Goal: Transaction & Acquisition: Purchase product/service

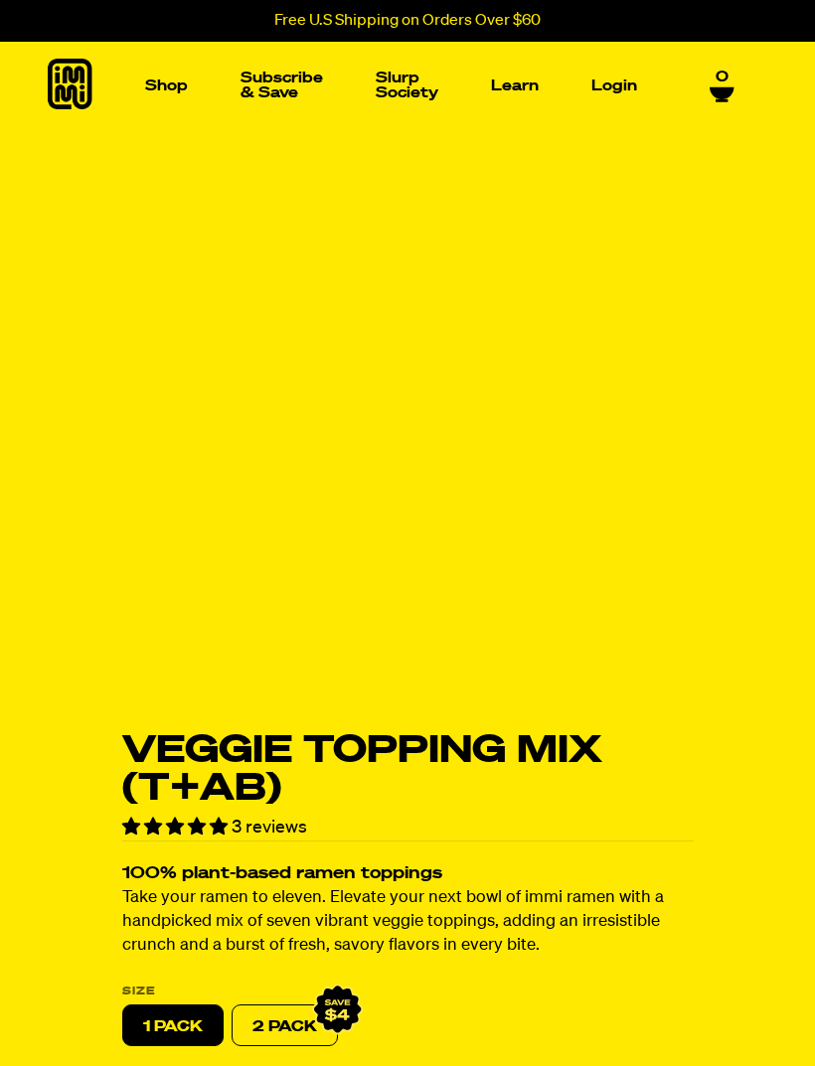
select select "subscription frequency"
click at [124, 267] on img "Main navigation" at bounding box center [106, 235] width 136 height 136
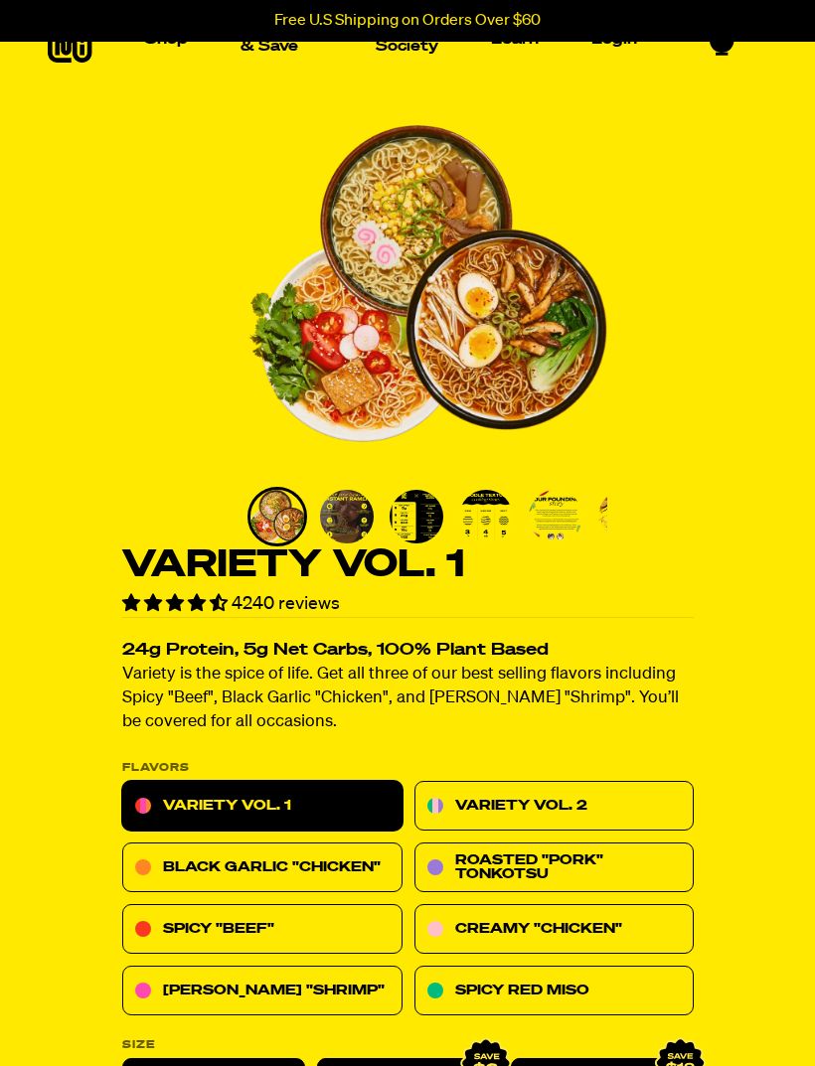
scroll to position [216, 0]
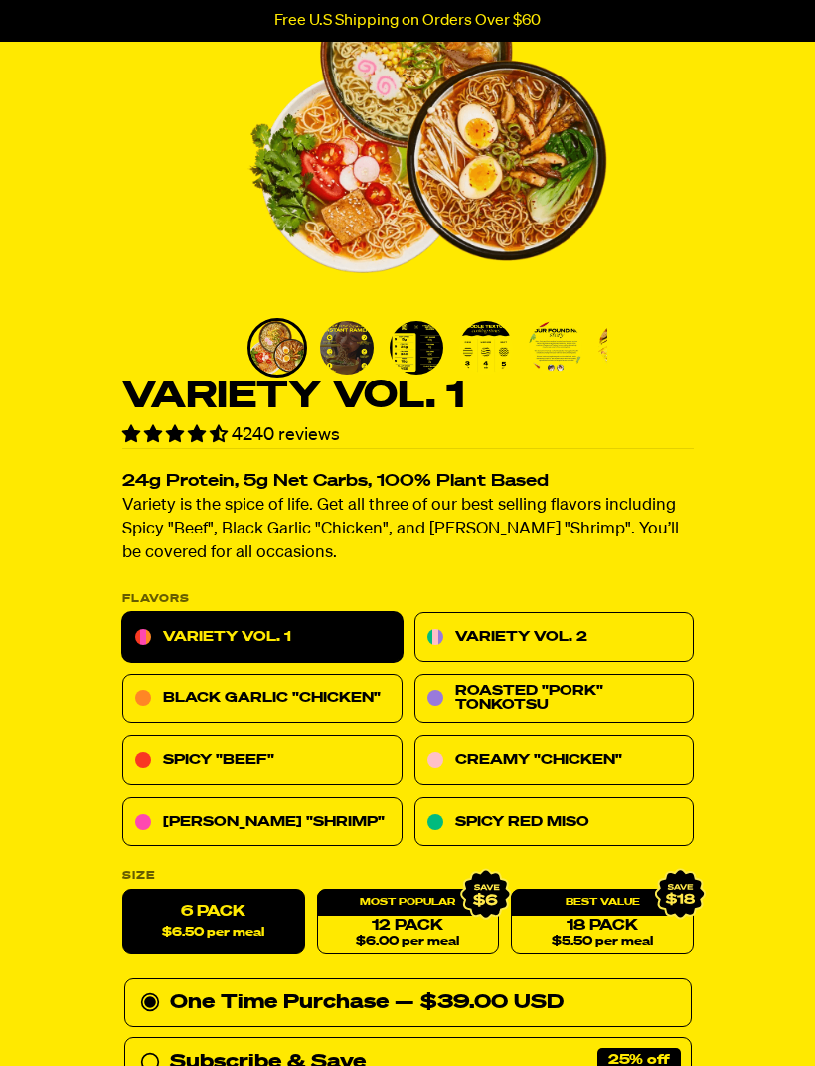
click at [322, 755] on link "Spicy "Beef"" at bounding box center [262, 761] width 280 height 50
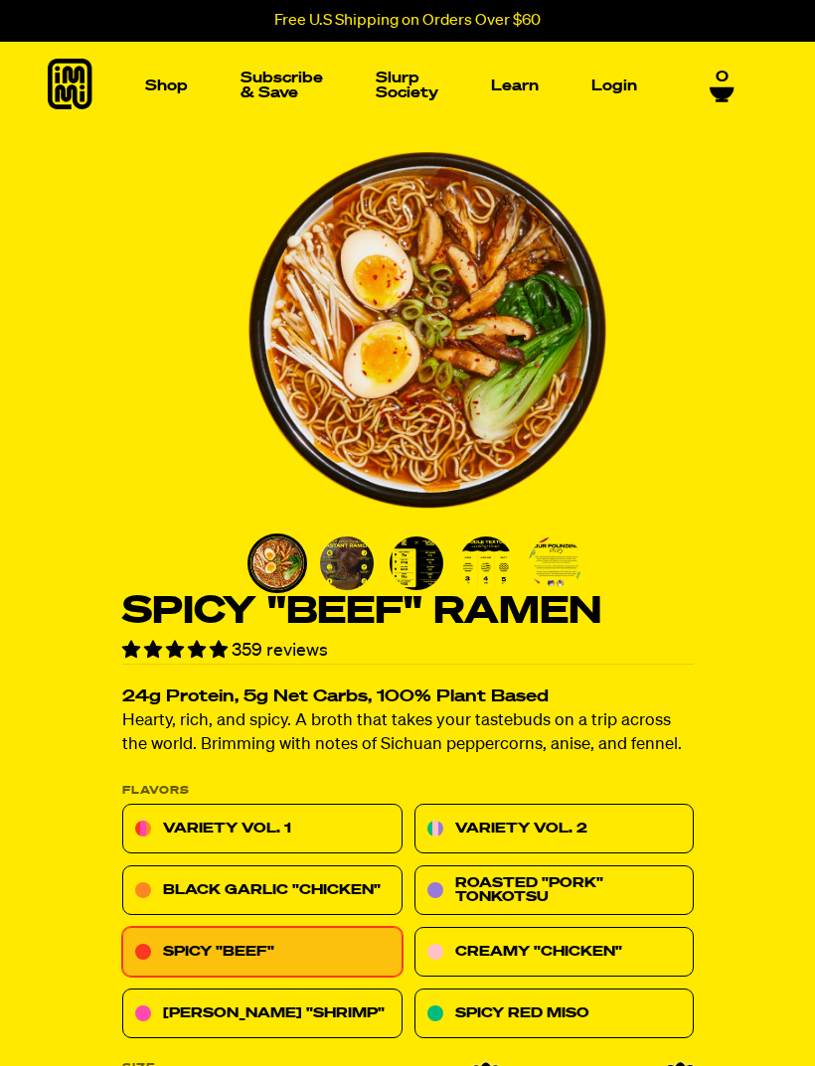
click at [344, 263] on img "Main navigation" at bounding box center [308, 235] width 136 height 136
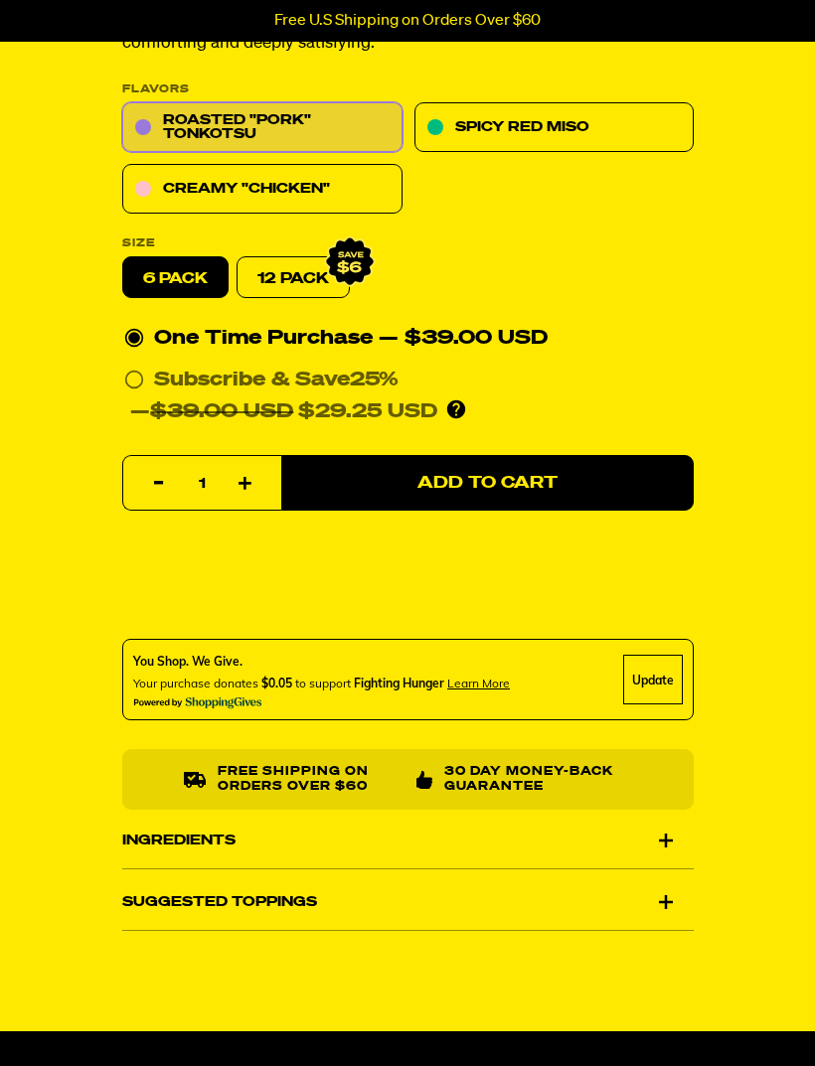
scroll to position [919, 0]
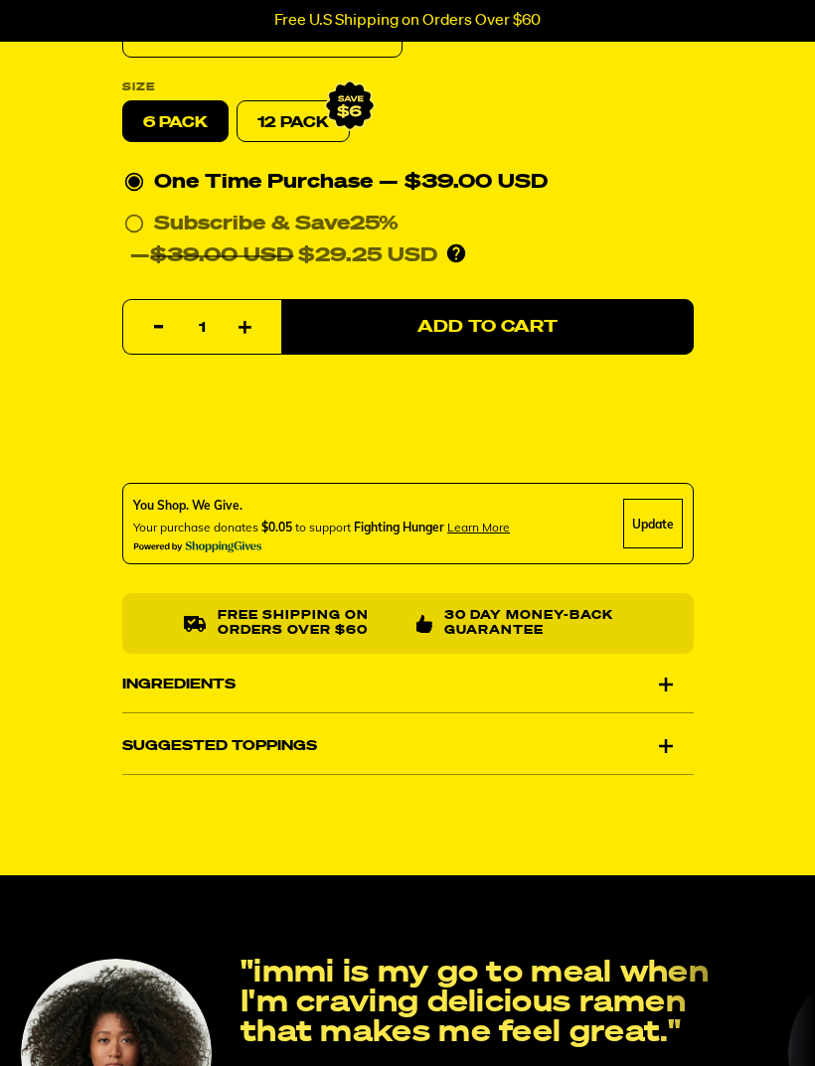
click at [672, 681] on div "Ingredients" at bounding box center [407, 685] width 571 height 56
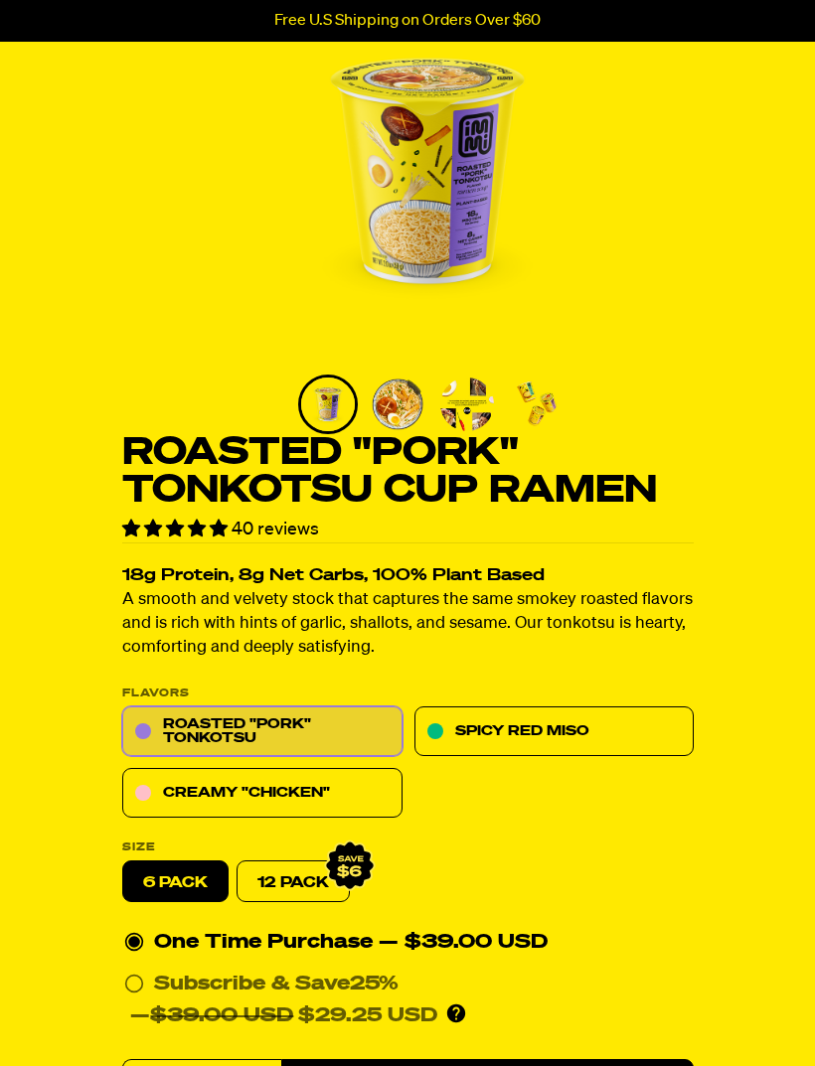
scroll to position [0, 0]
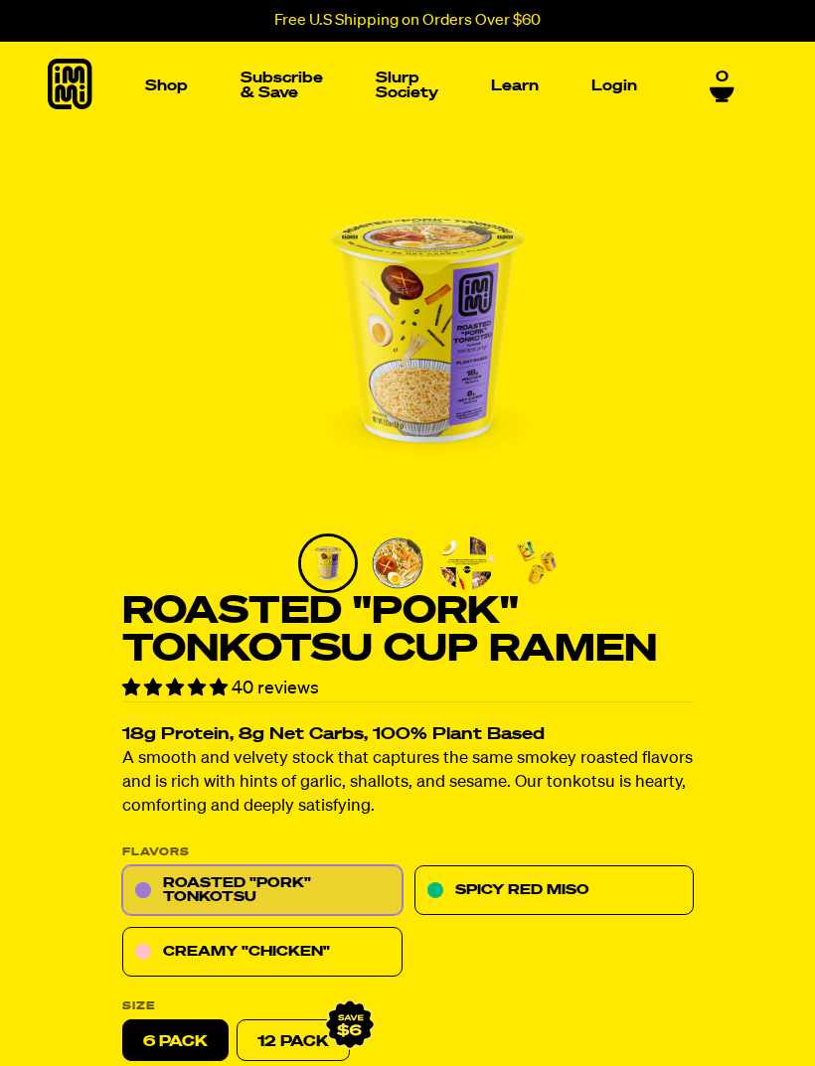
click at [414, 94] on link "Slurp Society" at bounding box center [407, 86] width 79 height 46
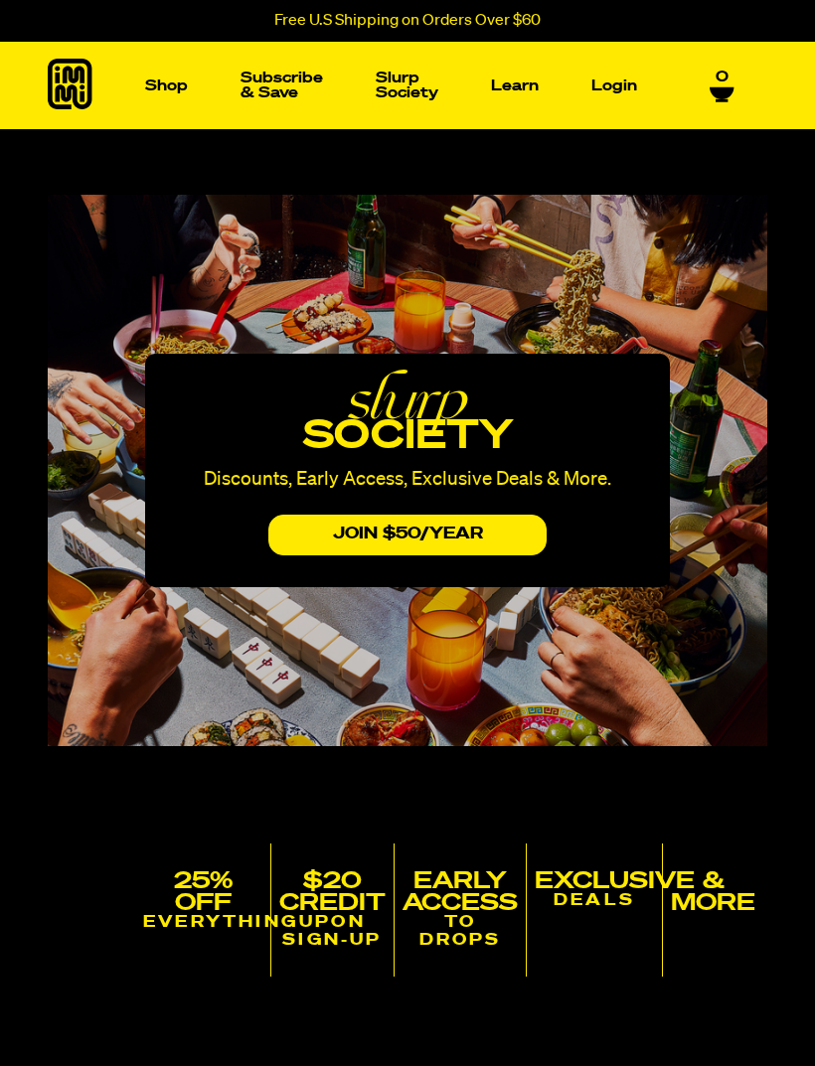
click at [136, 279] on img "Main navigation" at bounding box center [106, 235] width 136 height 136
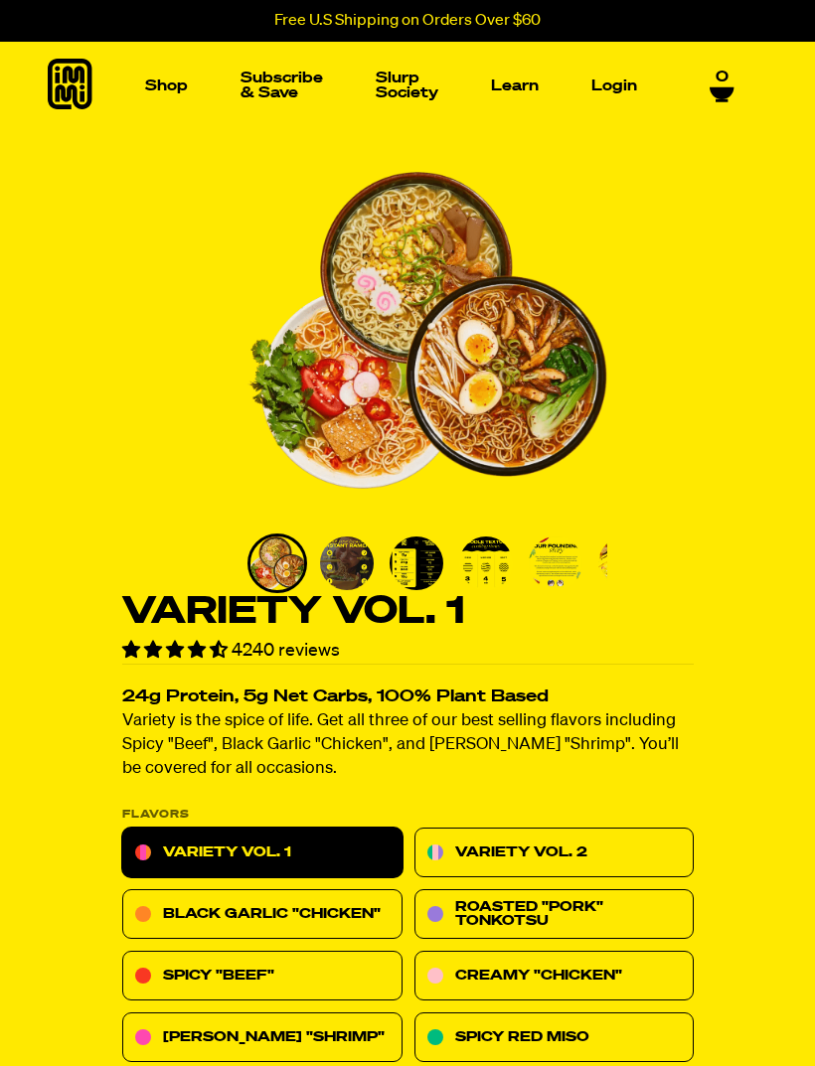
click at [354, 575] on img "Go to slide 2" at bounding box center [347, 564] width 54 height 54
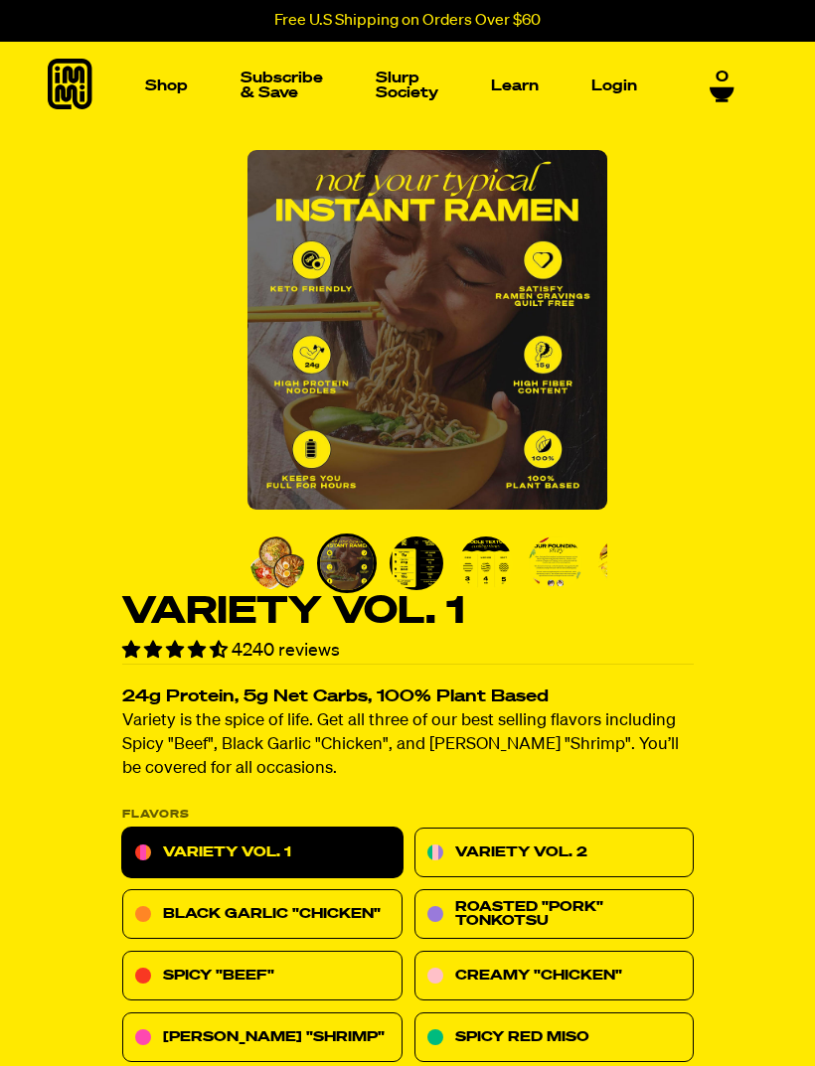
click at [415, 567] on img "Go to slide 3" at bounding box center [417, 564] width 54 height 54
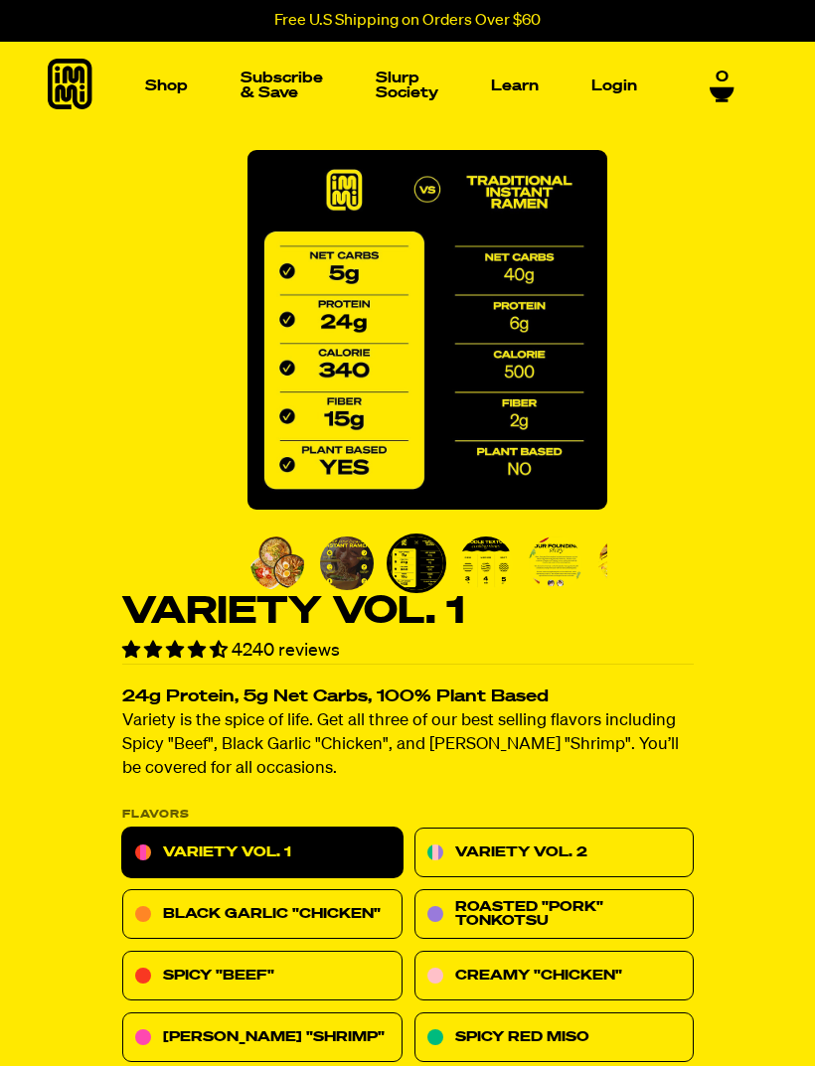
click at [505, 567] on img "Go to slide 4" at bounding box center [486, 564] width 54 height 54
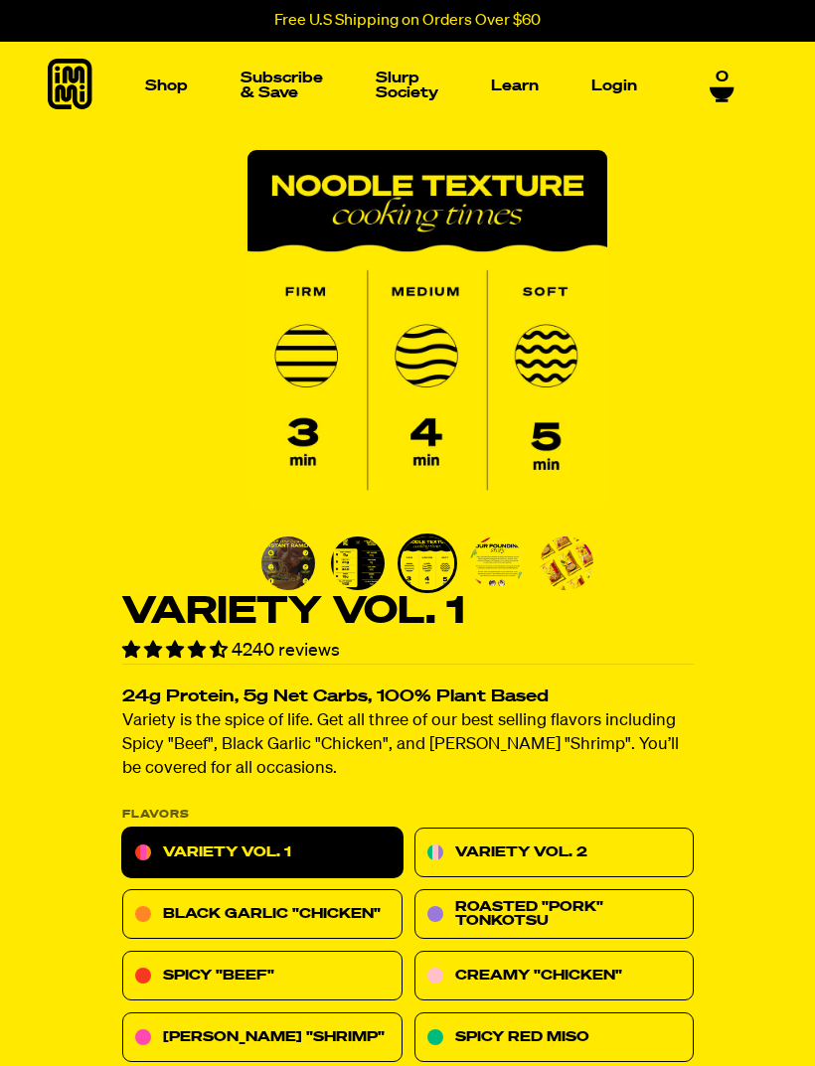
click at [519, 567] on img "Go to slide 5" at bounding box center [497, 564] width 54 height 54
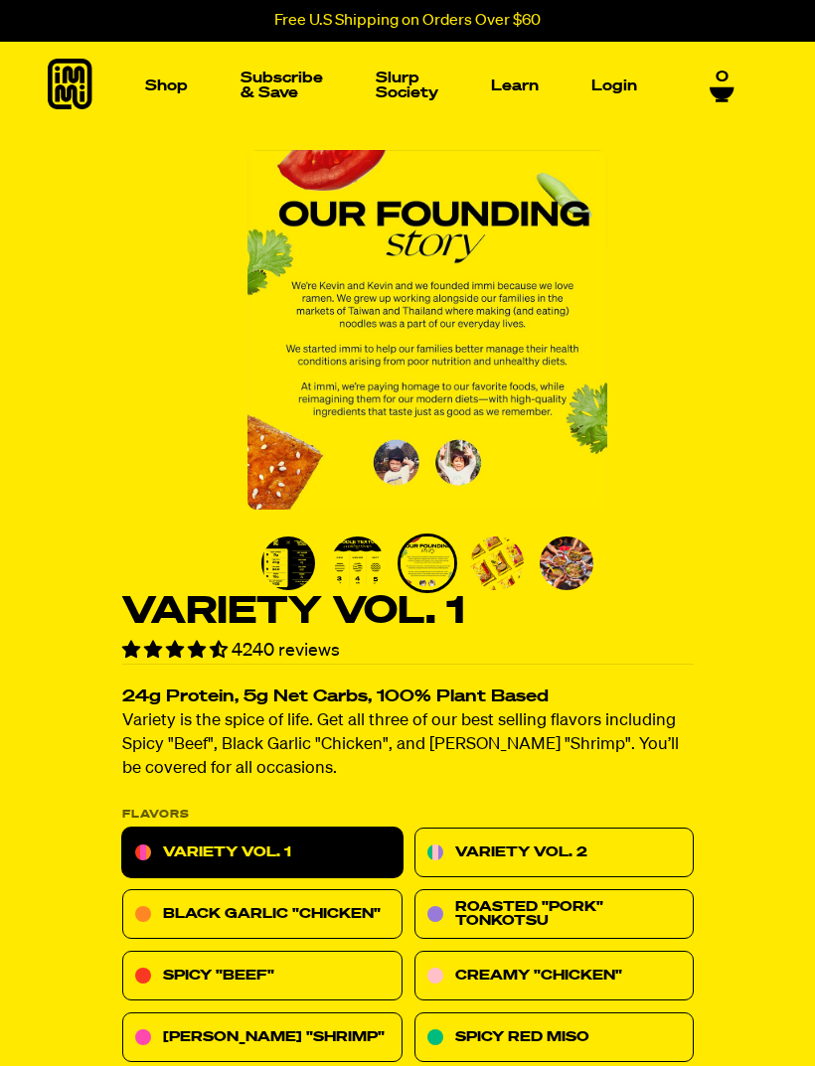
click at [377, 569] on img "Go to slide 4" at bounding box center [358, 564] width 54 height 54
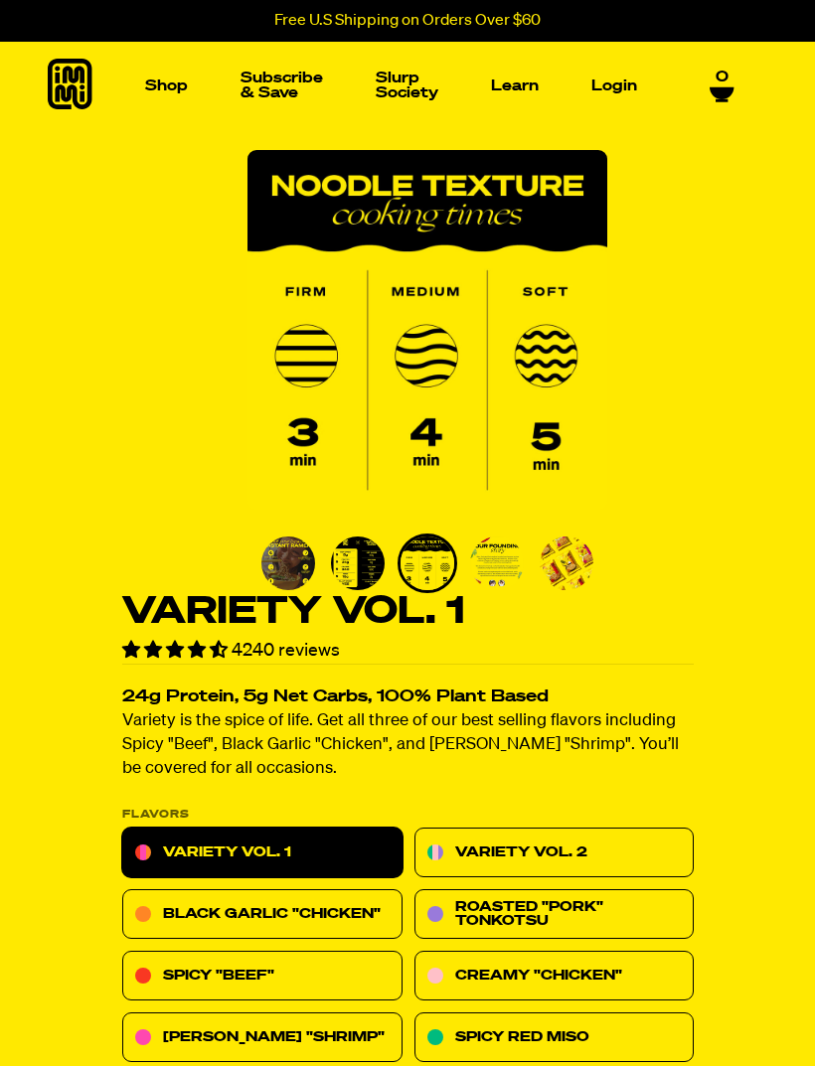
click at [565, 559] on img "Go to slide 6" at bounding box center [567, 564] width 54 height 54
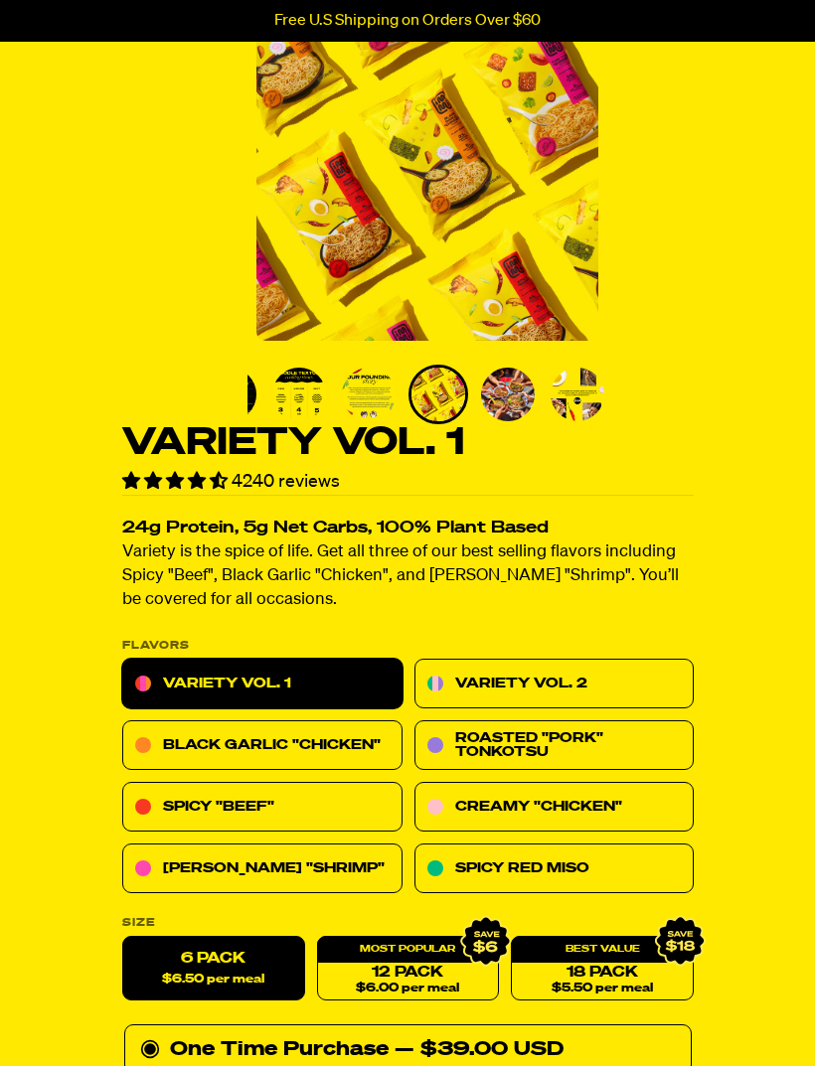
scroll to position [299, 0]
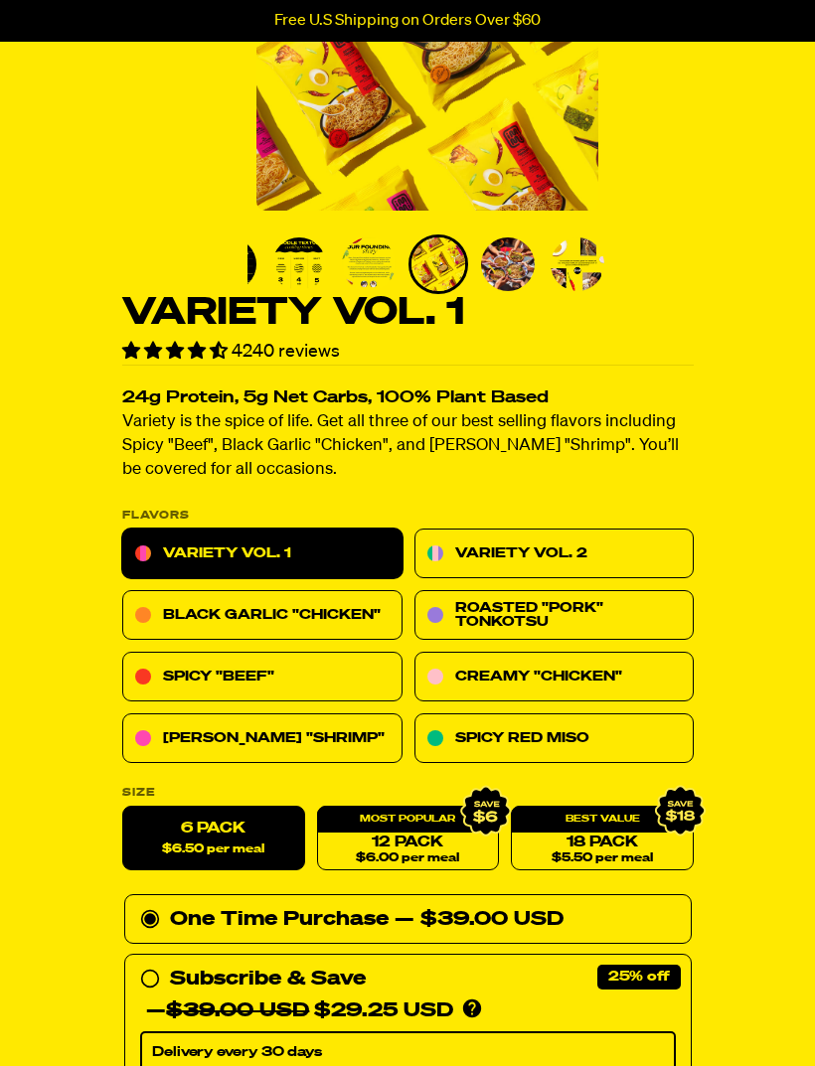
click at [333, 678] on link "Spicy "Beef"" at bounding box center [262, 678] width 280 height 50
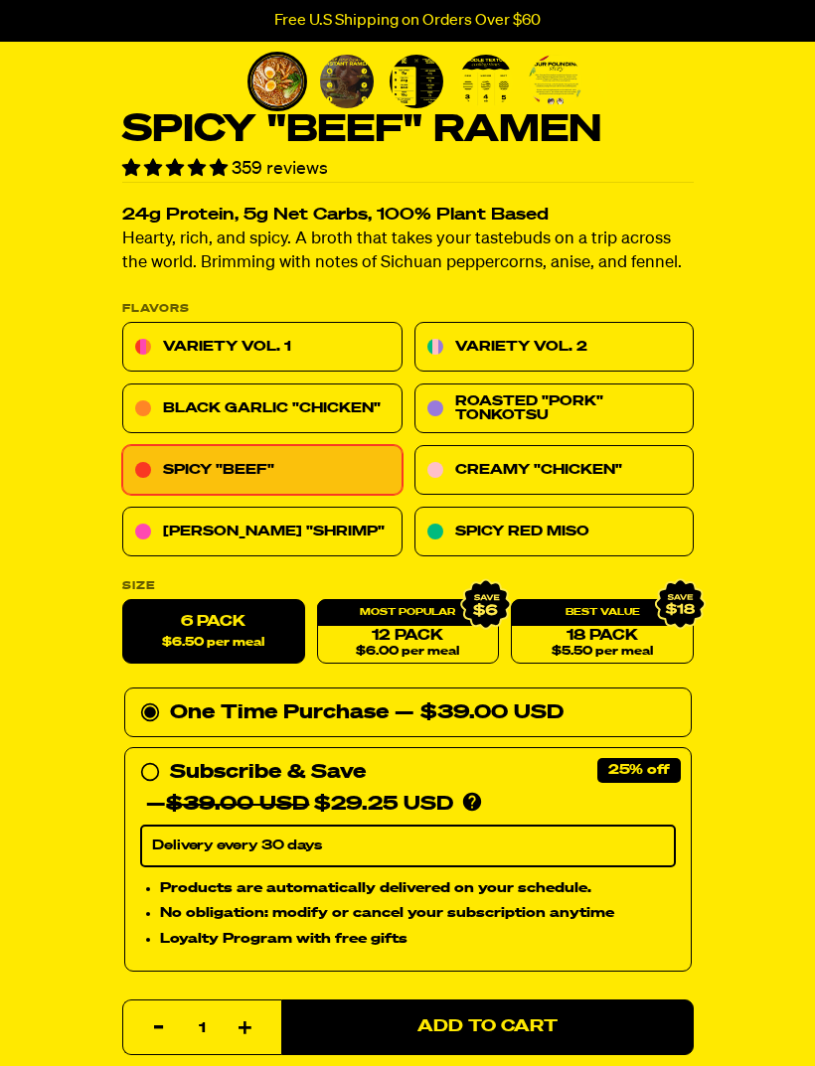
scroll to position [493, 0]
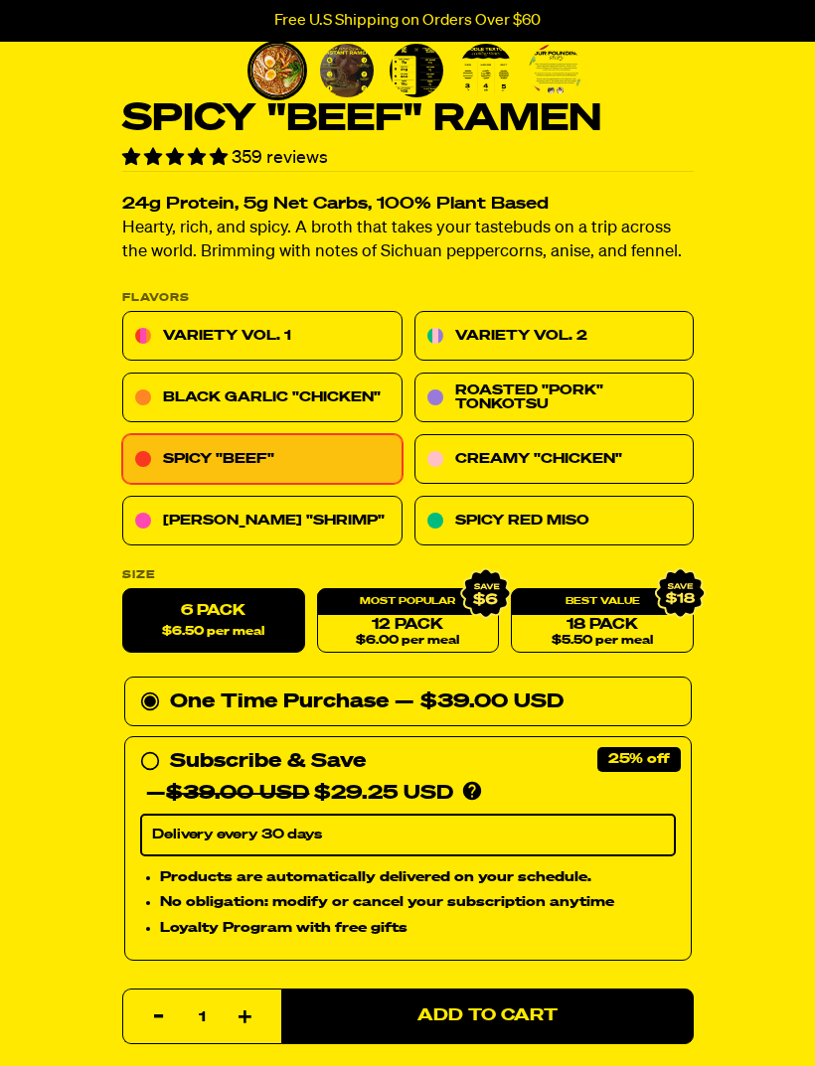
click at [408, 1036] on button "Add to Cart" at bounding box center [487, 1017] width 412 height 56
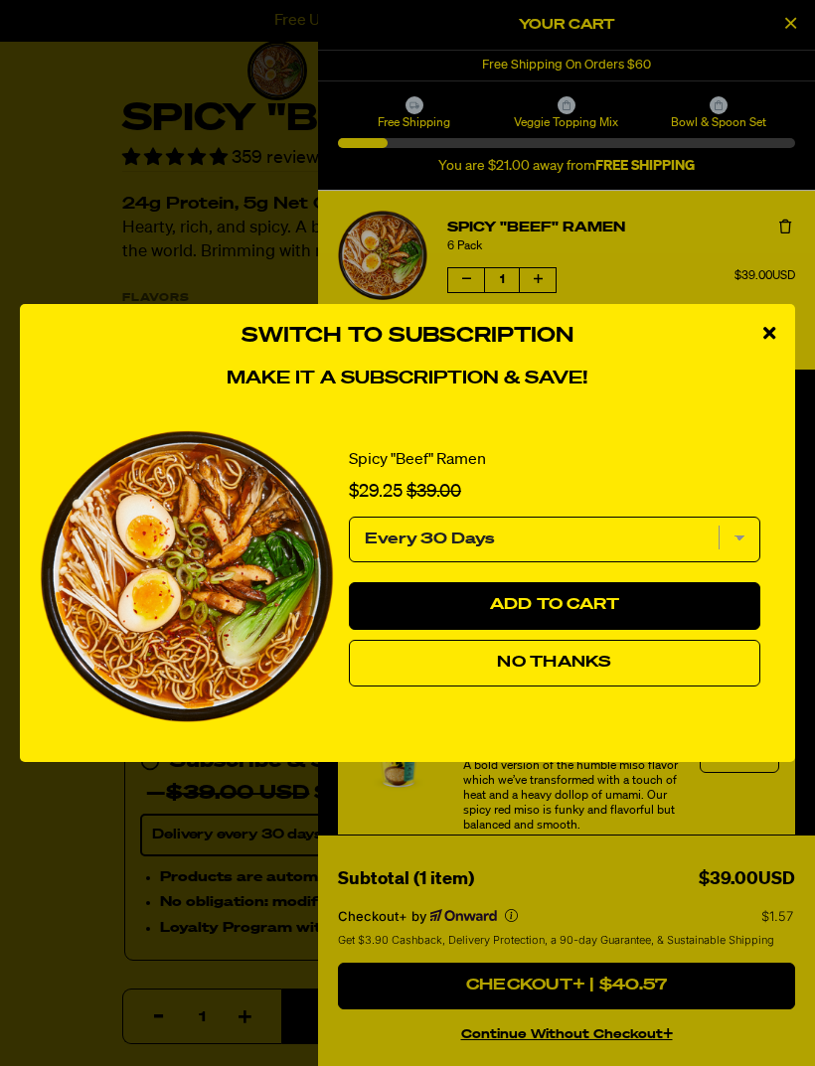
click at [780, 361] on div "close modal" at bounding box center [769, 334] width 52 height 60
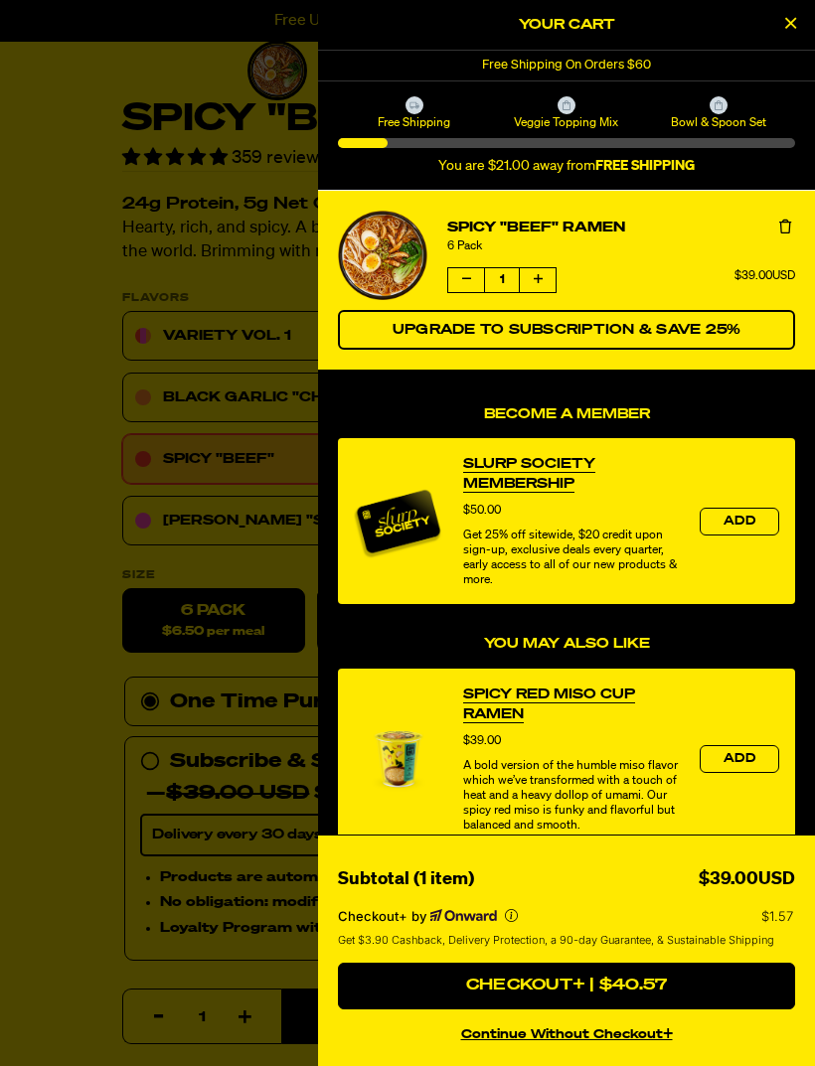
click at [751, 772] on button "Add" at bounding box center [740, 759] width 80 height 28
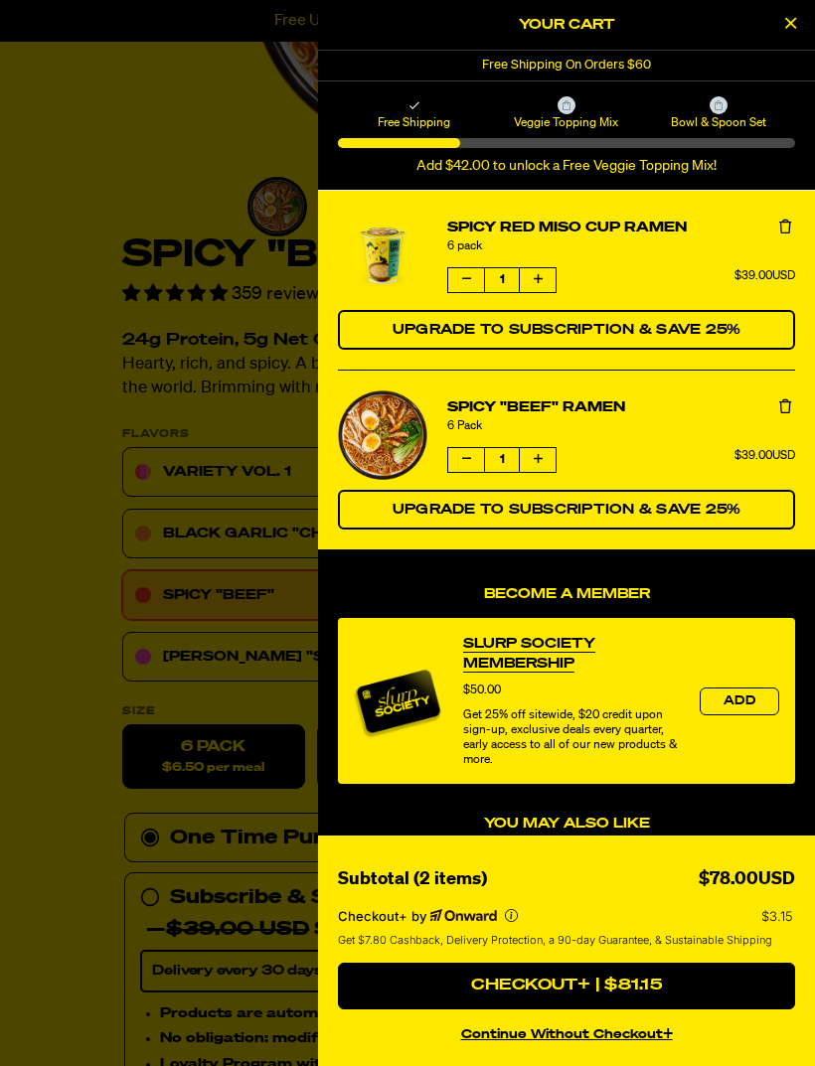
scroll to position [0, 0]
click at [58, 568] on div at bounding box center [407, 533] width 815 height 1066
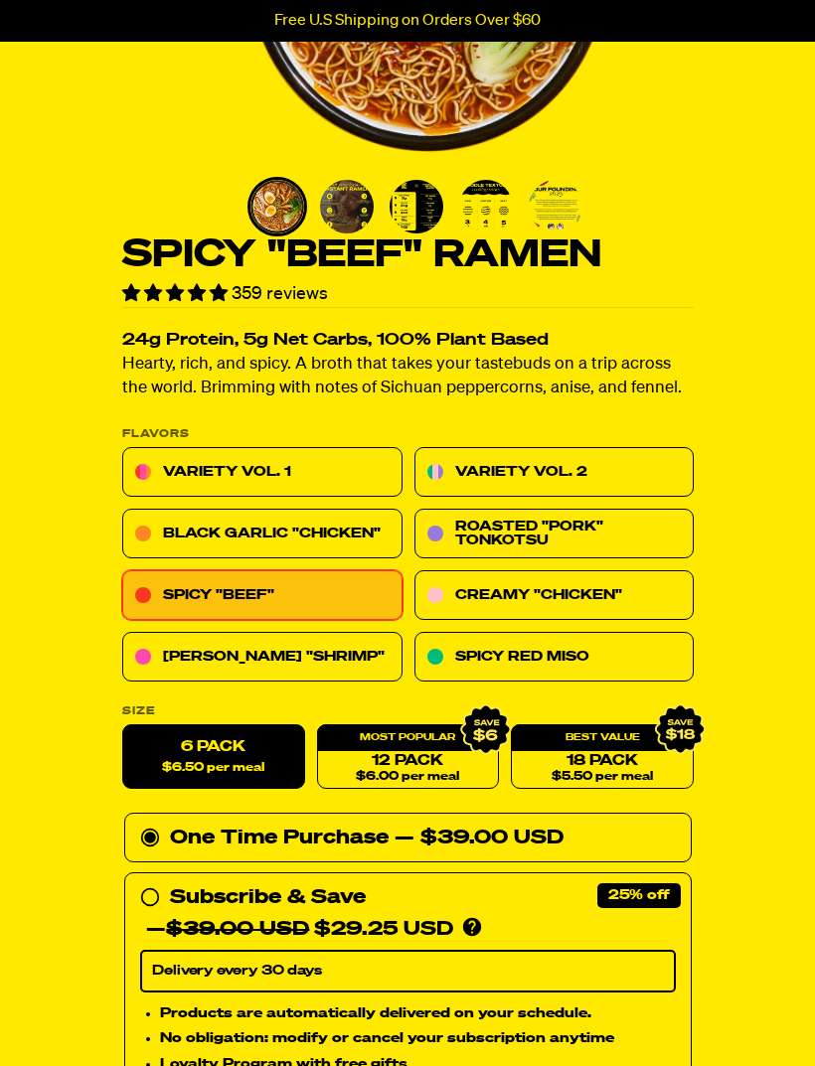
click at [291, 599] on link "Spicy "Beef"" at bounding box center [262, 596] width 280 height 50
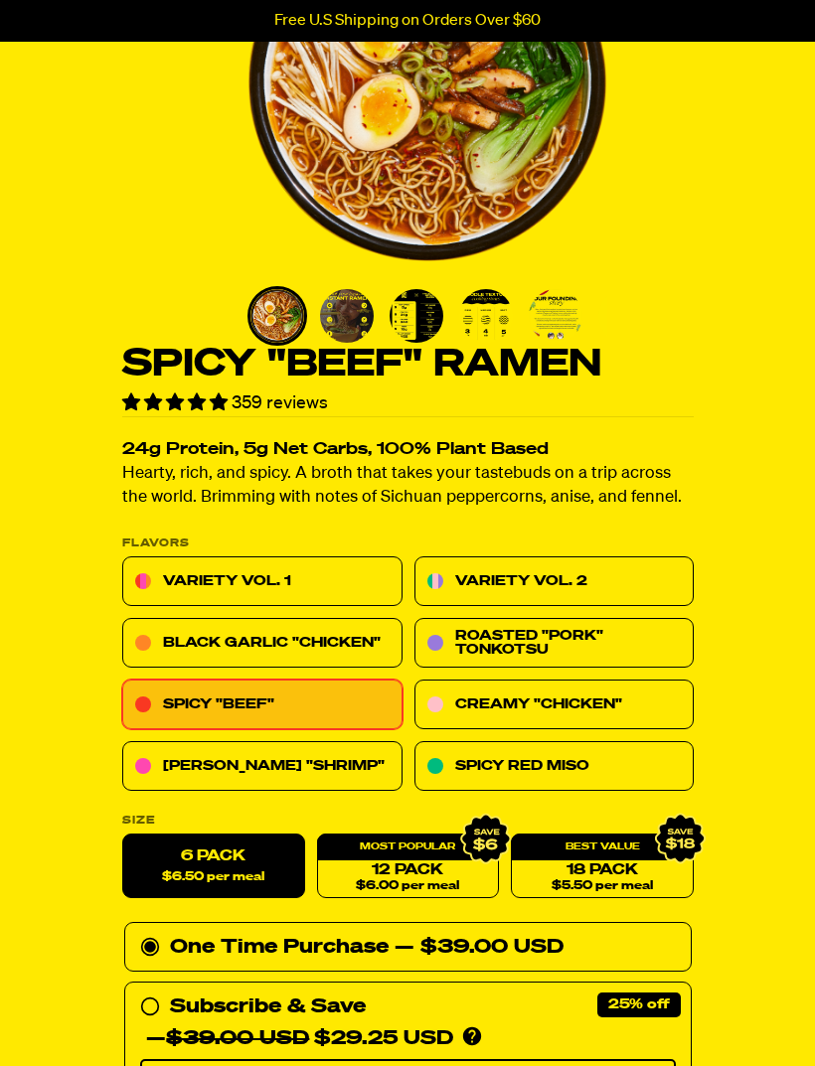
scroll to position [288, 0]
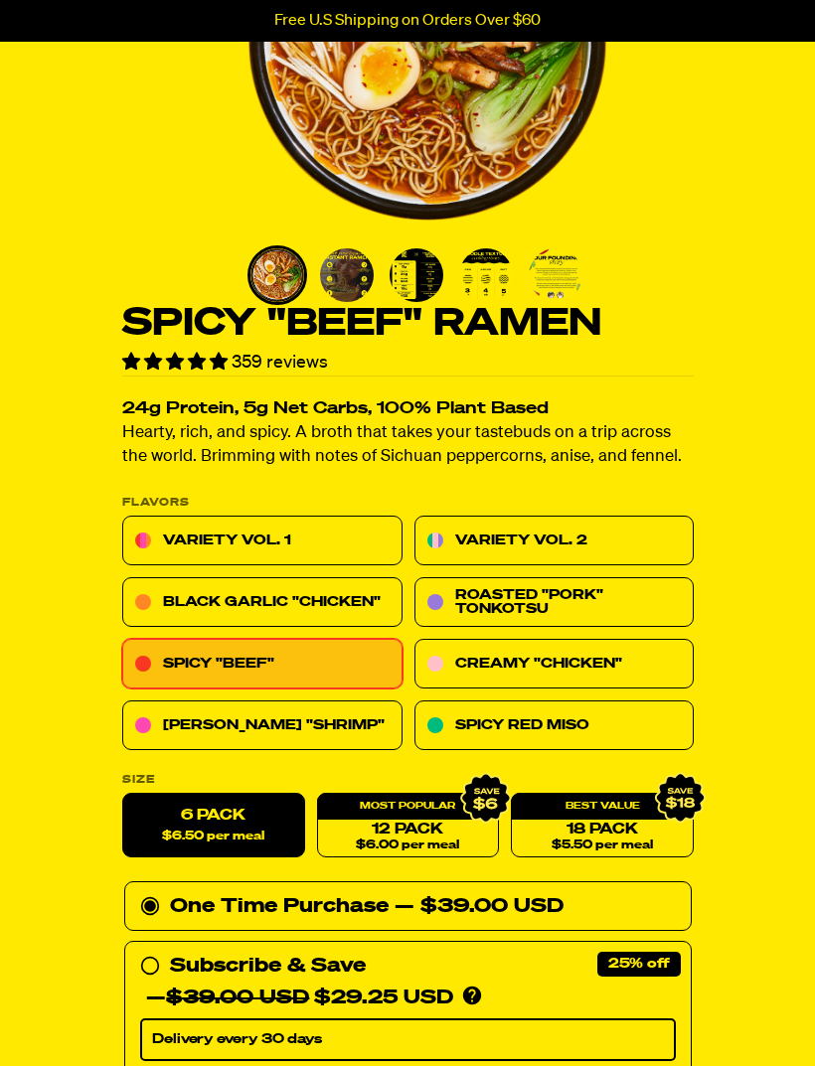
click at [339, 617] on link "Black Garlic "Chicken"" at bounding box center [262, 603] width 280 height 50
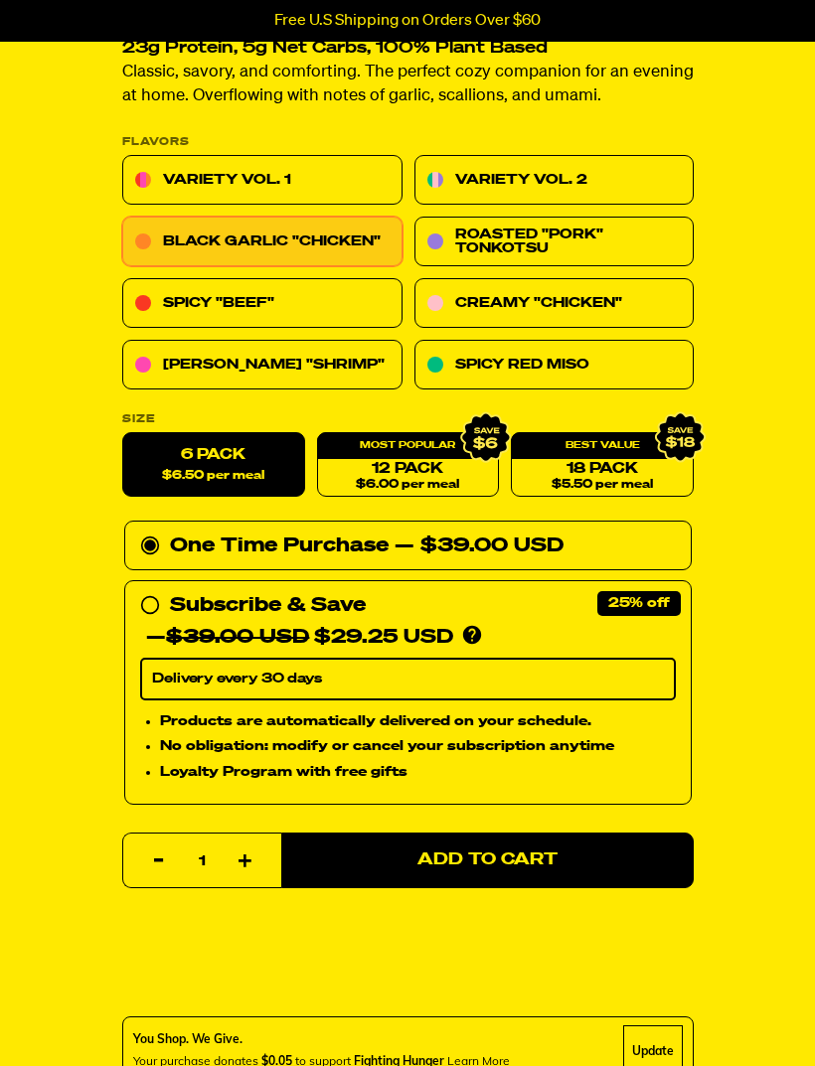
scroll to position [702, 0]
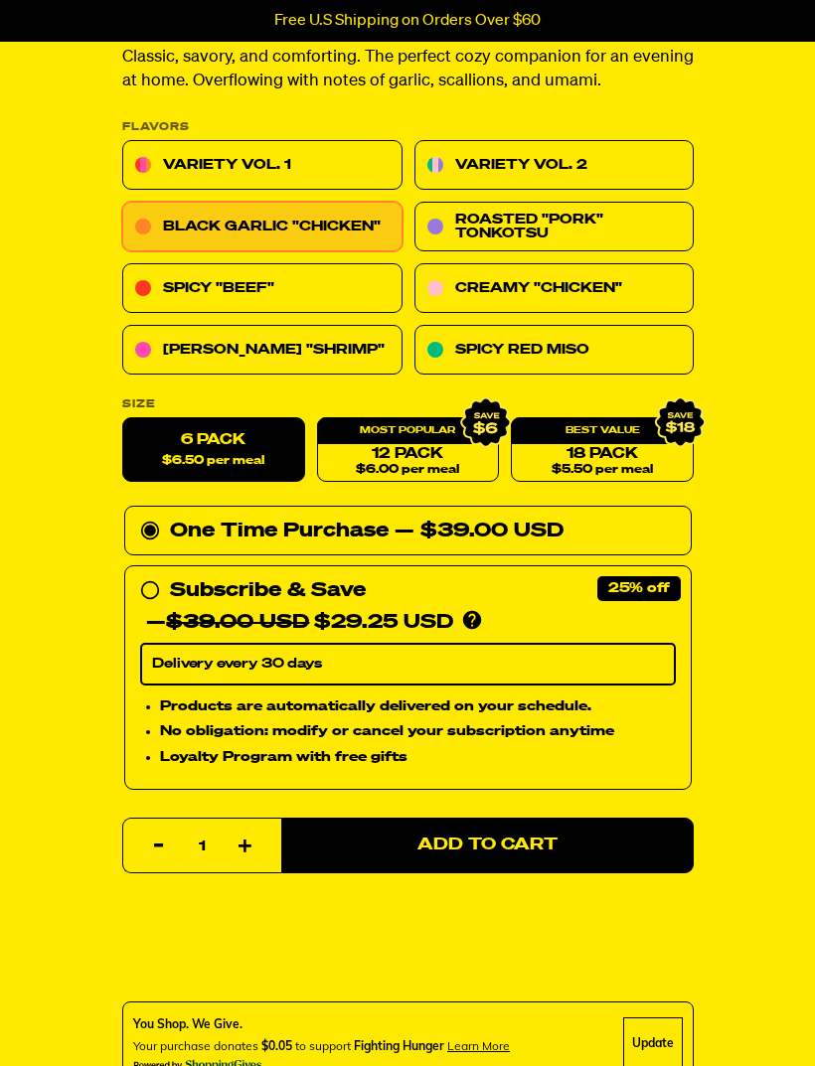
click at [510, 841] on span "Add to Cart" at bounding box center [487, 846] width 140 height 17
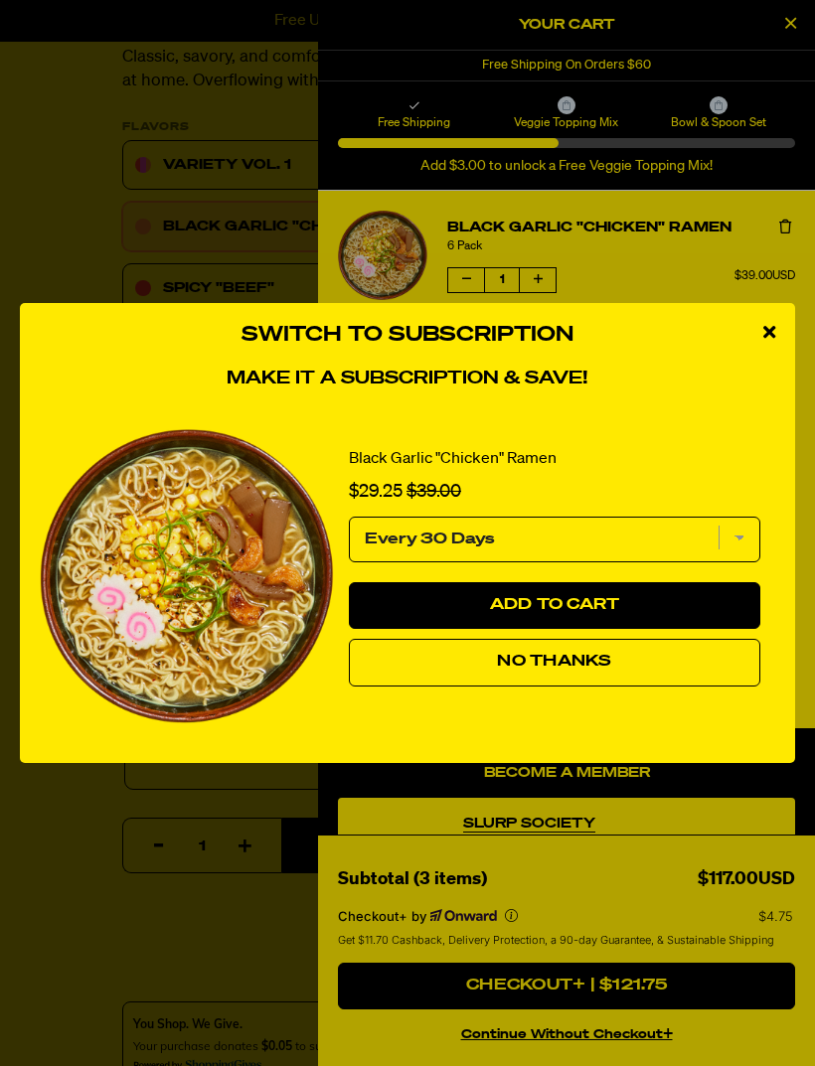
click at [783, 343] on div "close modal" at bounding box center [769, 333] width 52 height 60
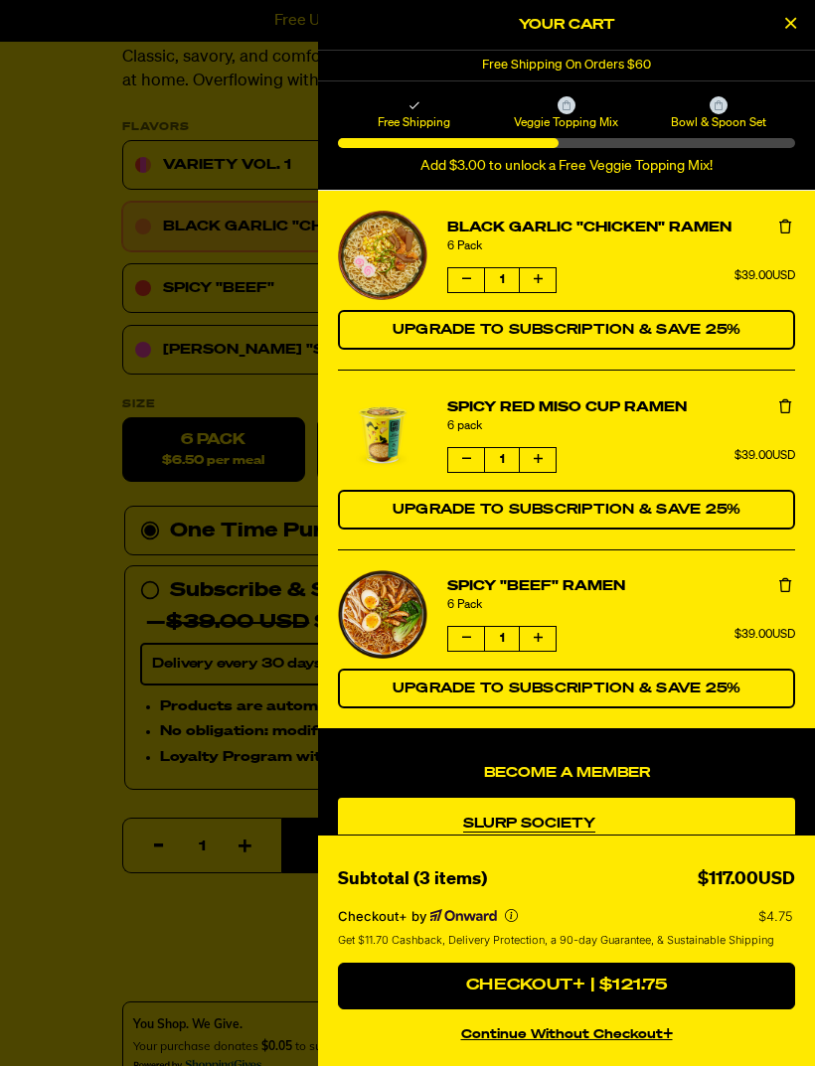
click at [780, 591] on icon "product" at bounding box center [785, 585] width 12 height 14
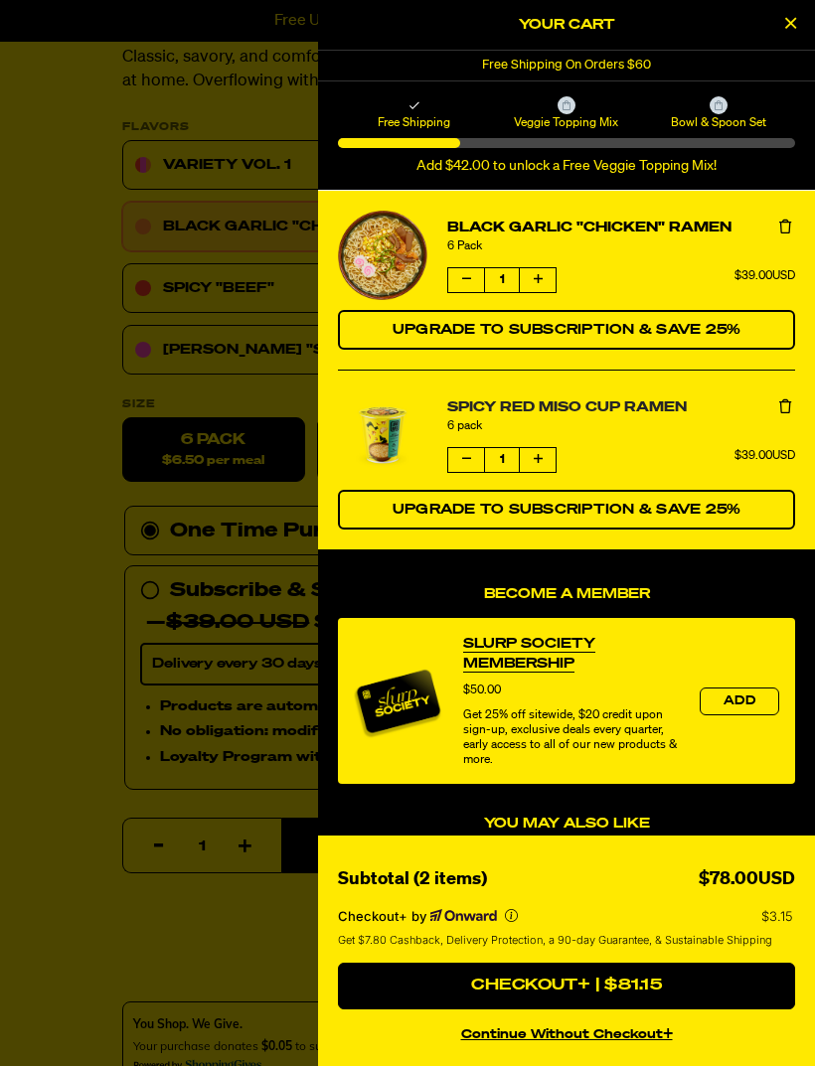
click at [589, 414] on link "Spicy Red Miso Cup Ramen" at bounding box center [621, 408] width 348 height 21
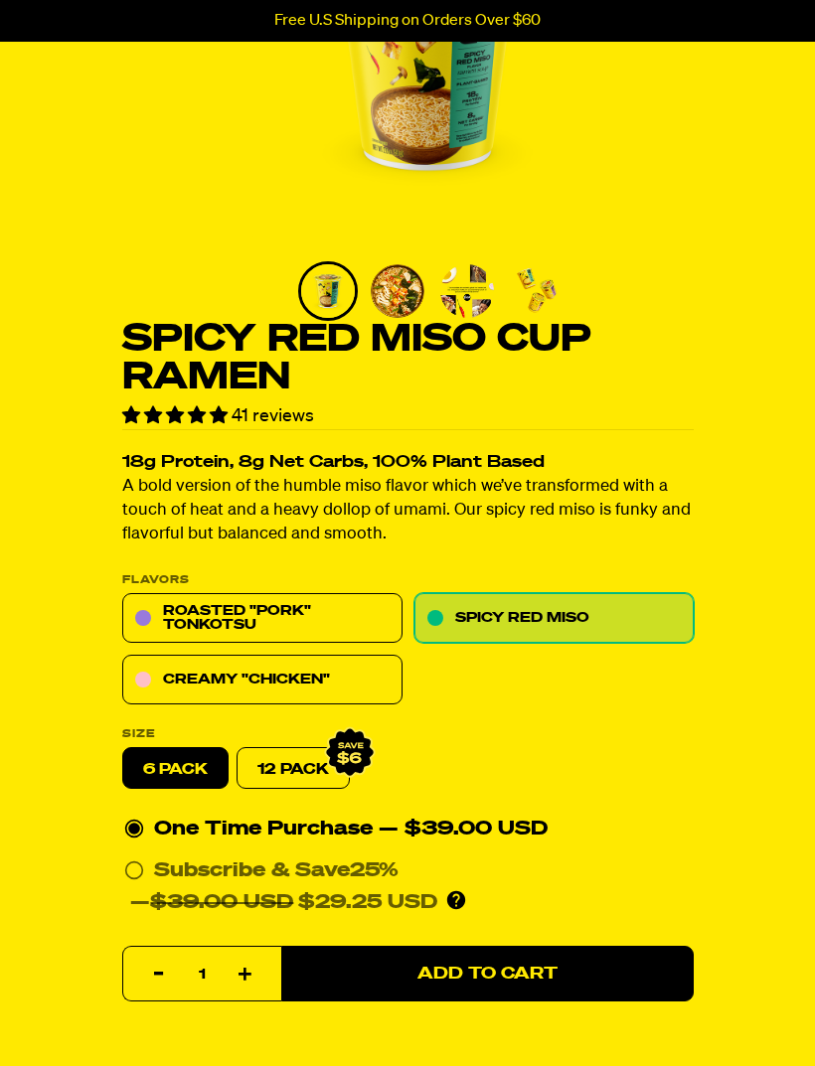
scroll to position [414, 0]
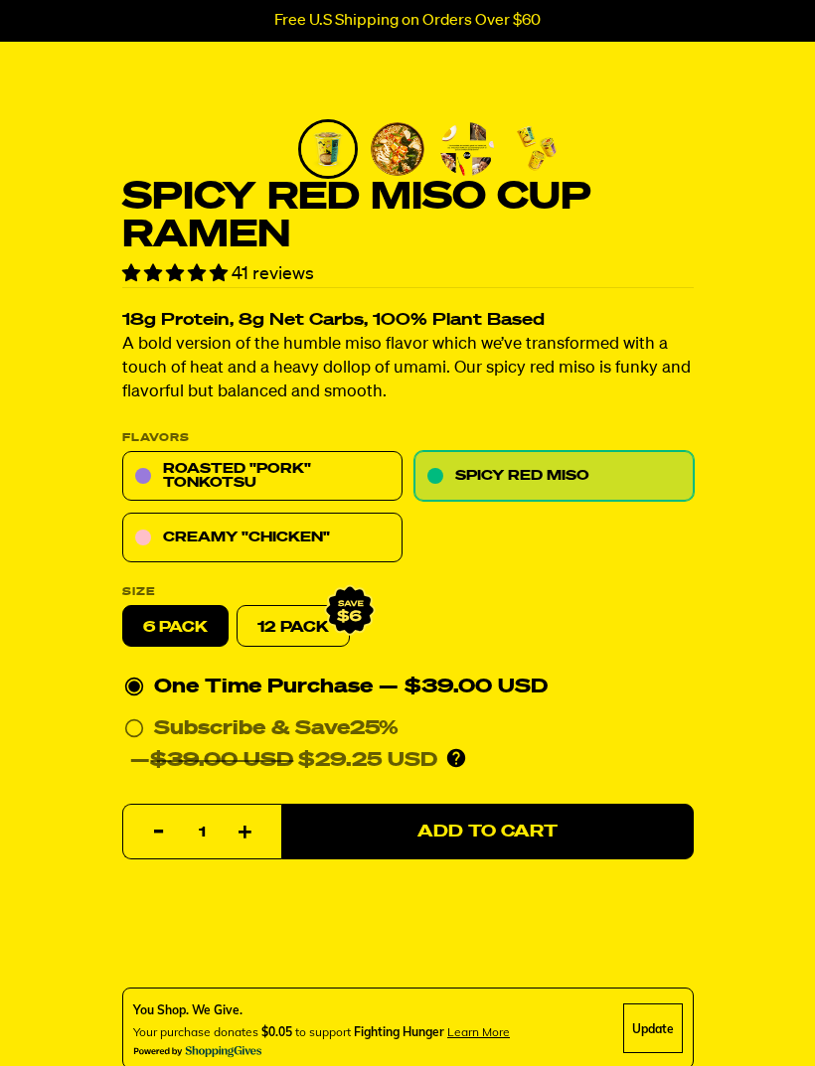
click at [331, 537] on link "Creamy "Chicken"" at bounding box center [262, 539] width 280 height 50
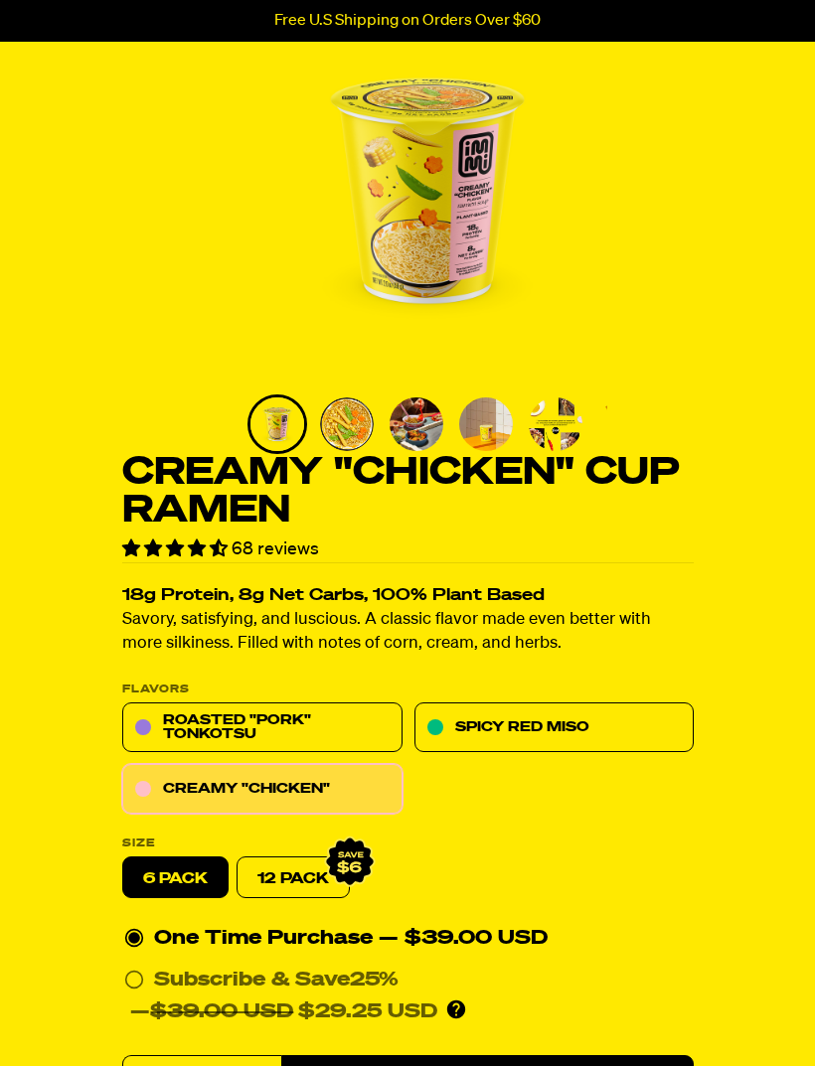
scroll to position [299, 0]
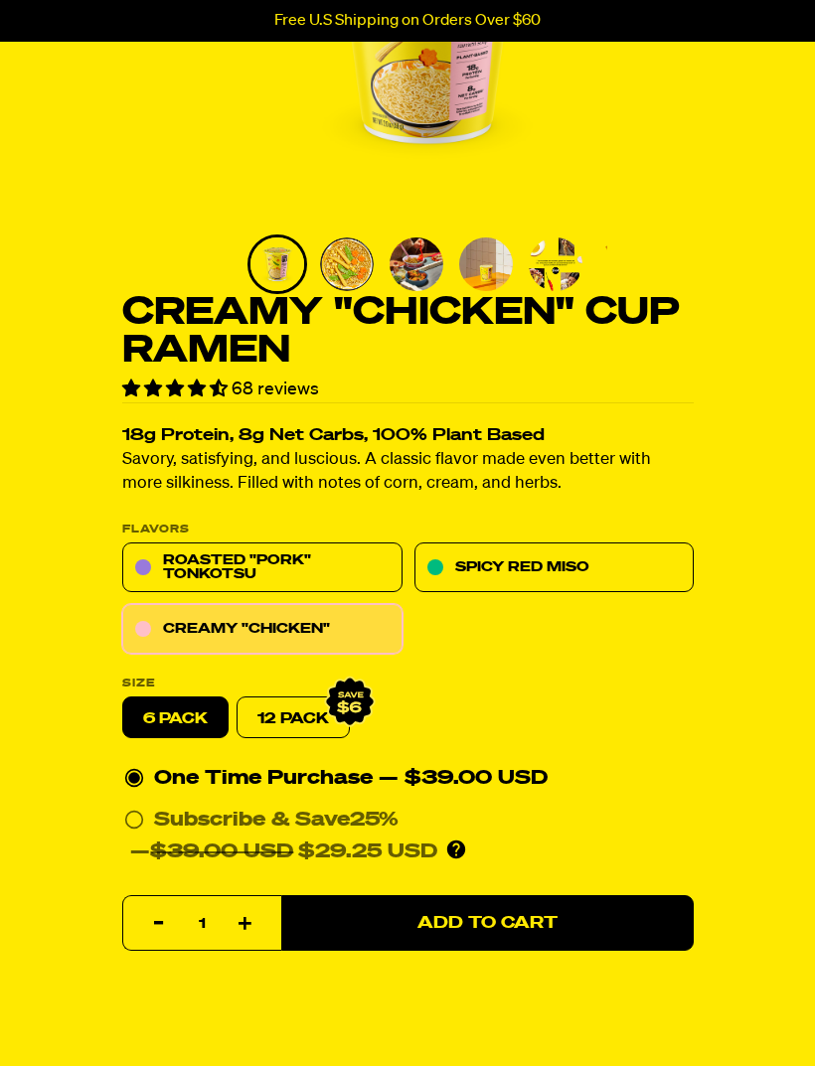
click at [577, 563] on link "Spicy Red Miso" at bounding box center [553, 569] width 280 height 50
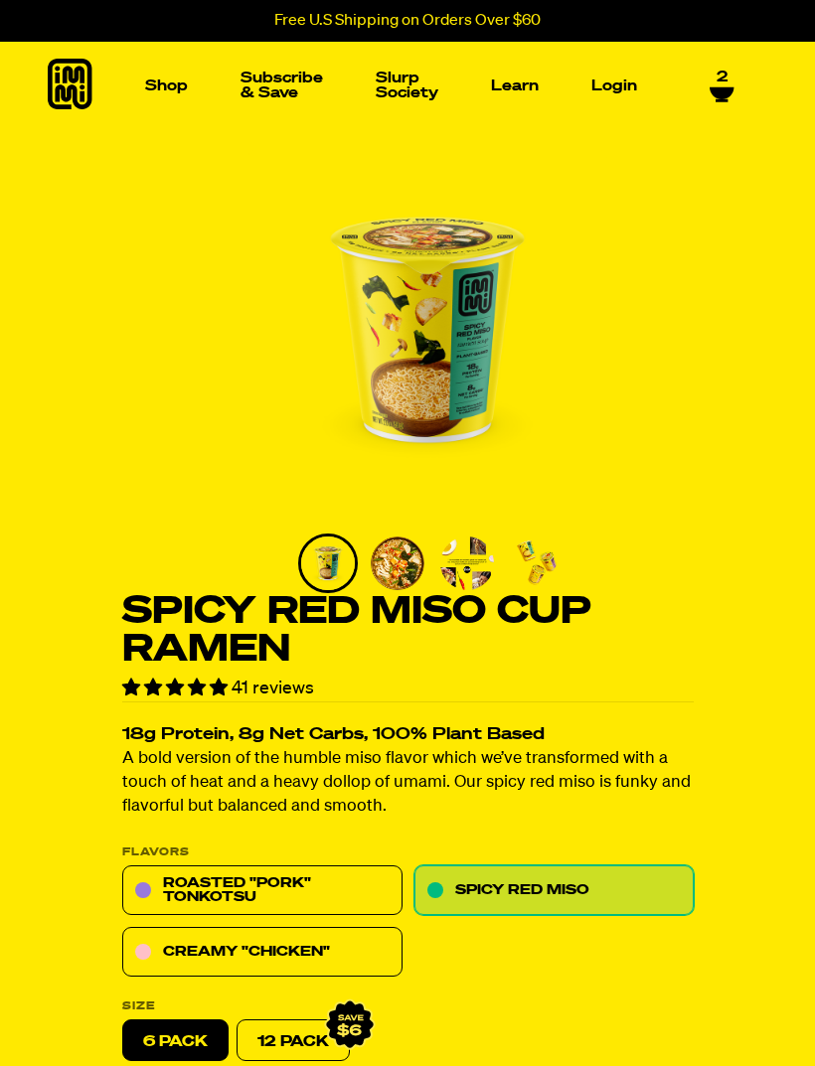
click at [150, 265] on img "Main navigation" at bounding box center [106, 235] width 136 height 136
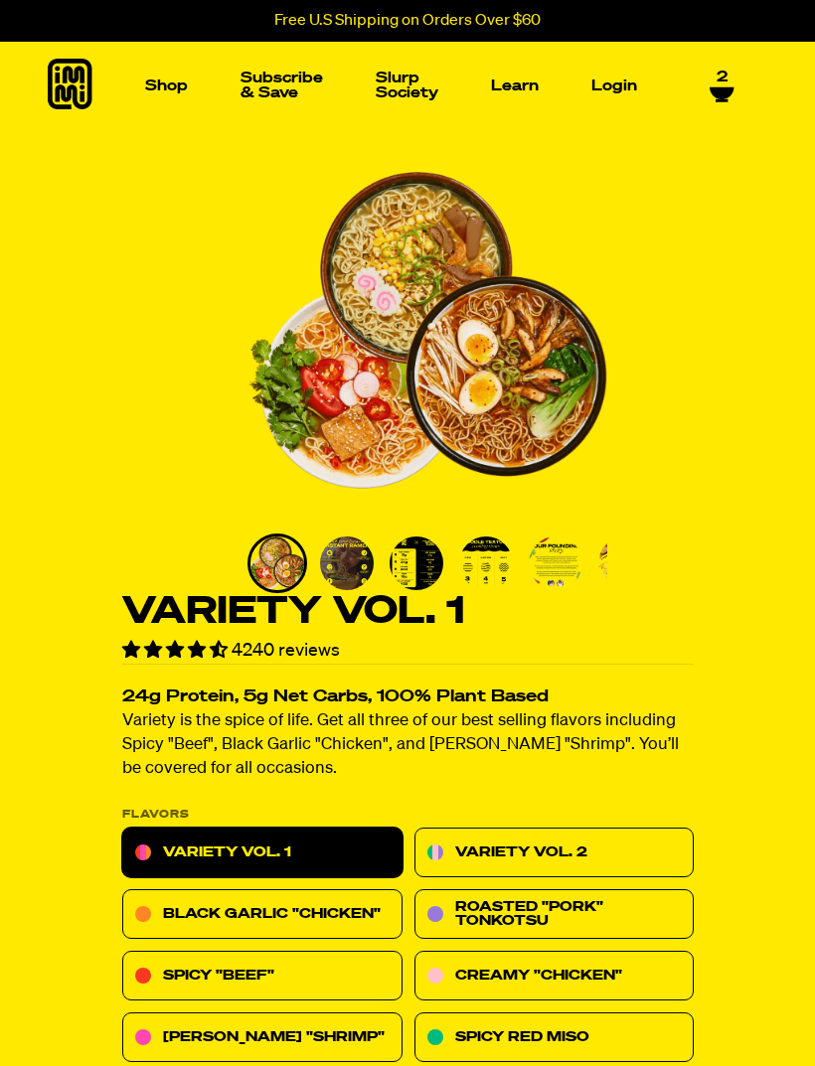
click at [525, 239] on img "Main navigation" at bounding box center [508, 235] width 136 height 136
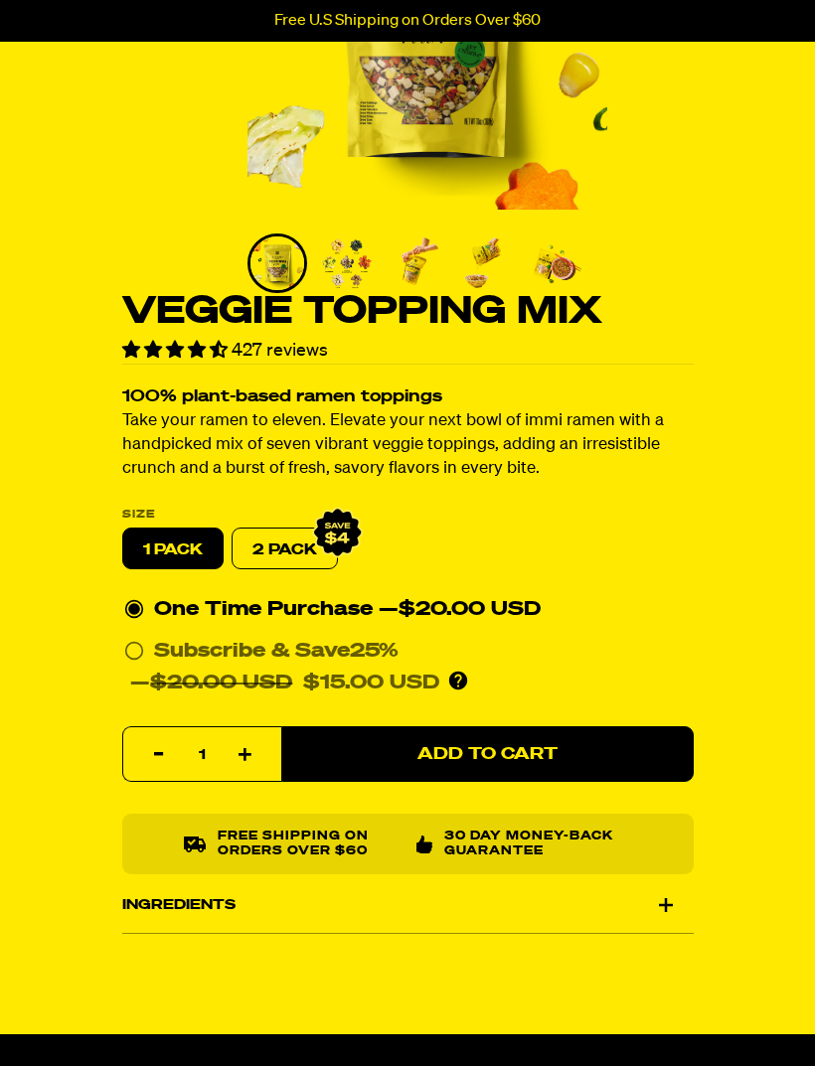
scroll to position [313, 0]
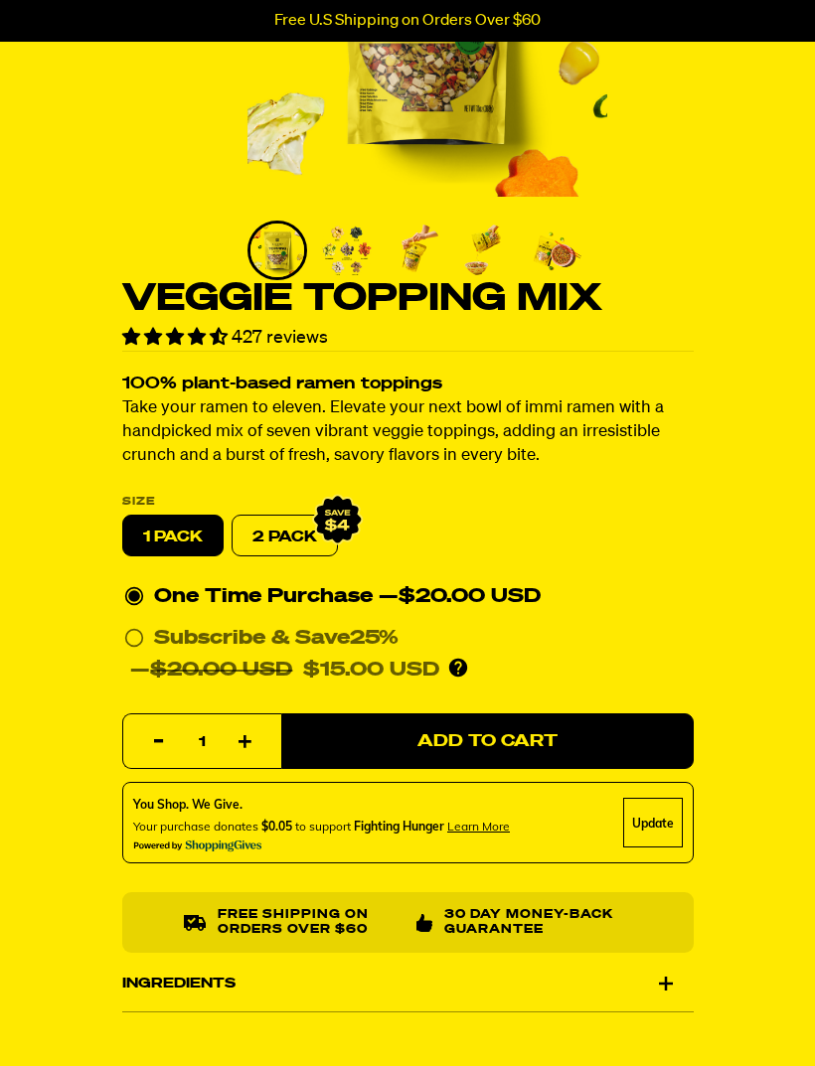
click at [351, 262] on img "Go to slide 2" at bounding box center [347, 251] width 54 height 54
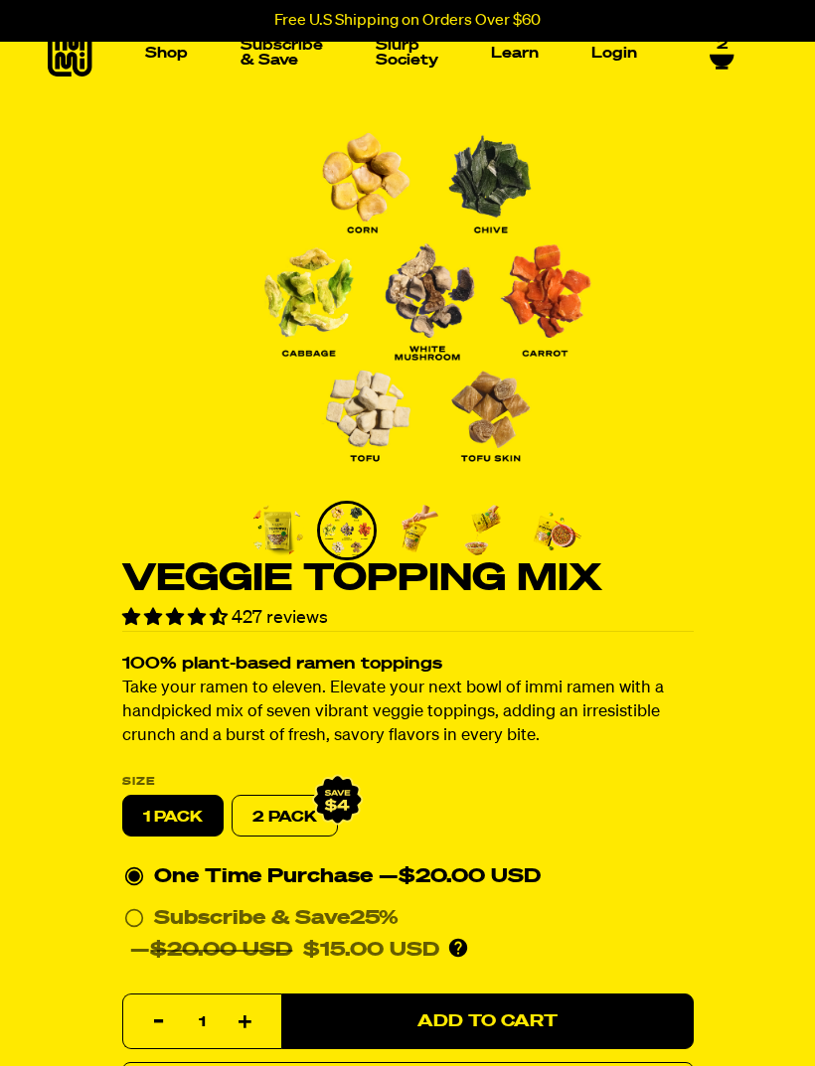
scroll to position [0, 0]
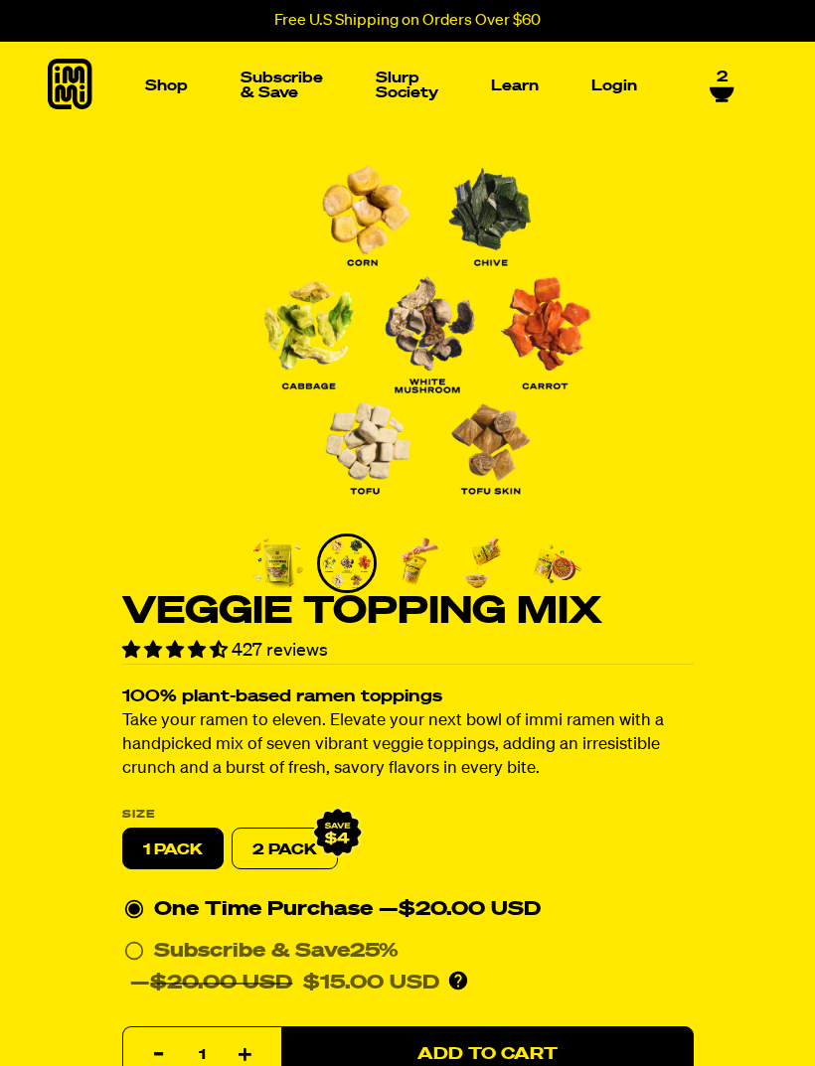
click at [416, 579] on img "Go to slide 3" at bounding box center [417, 564] width 54 height 54
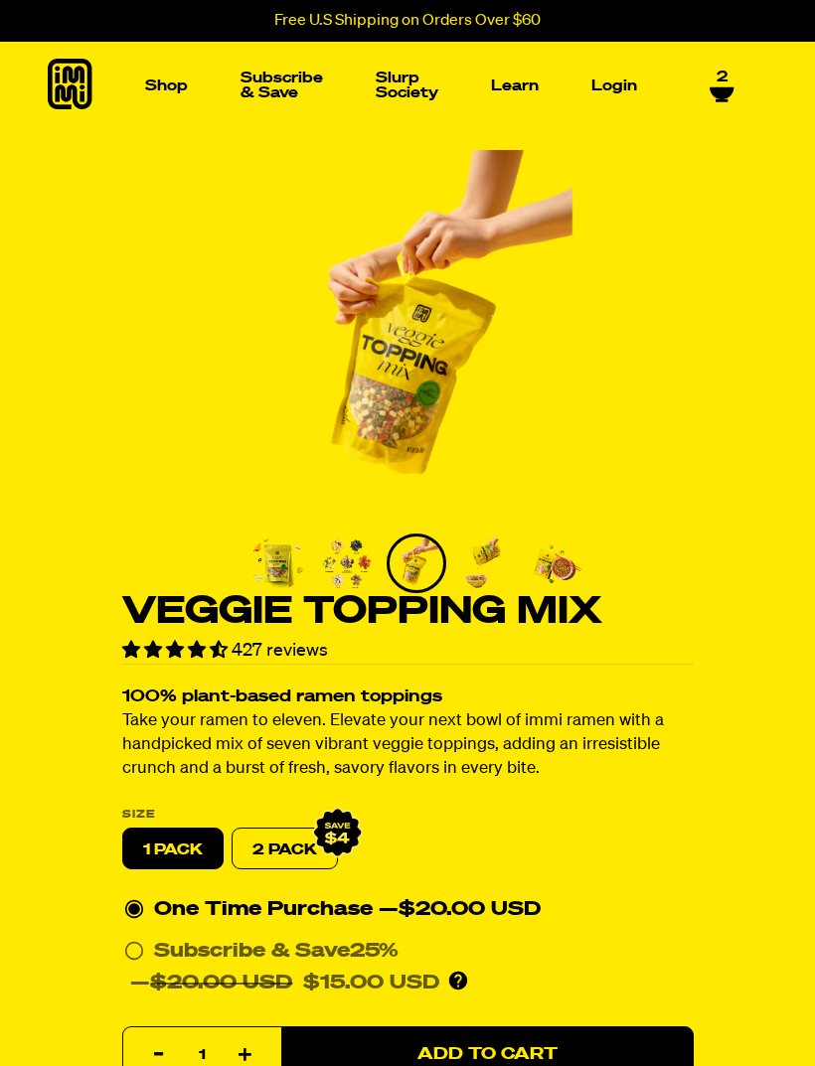
click at [487, 562] on img "Go to slide 4" at bounding box center [486, 564] width 54 height 54
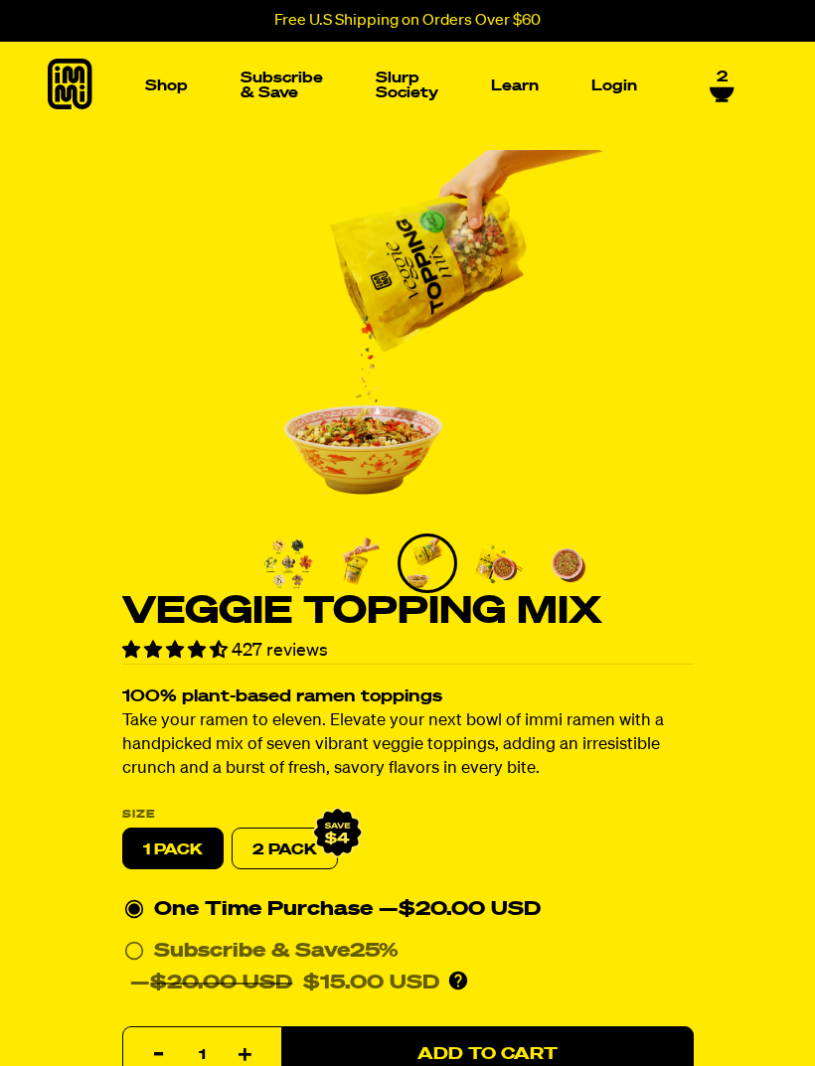
click at [570, 559] on img "Go to slide 6" at bounding box center [567, 564] width 54 height 54
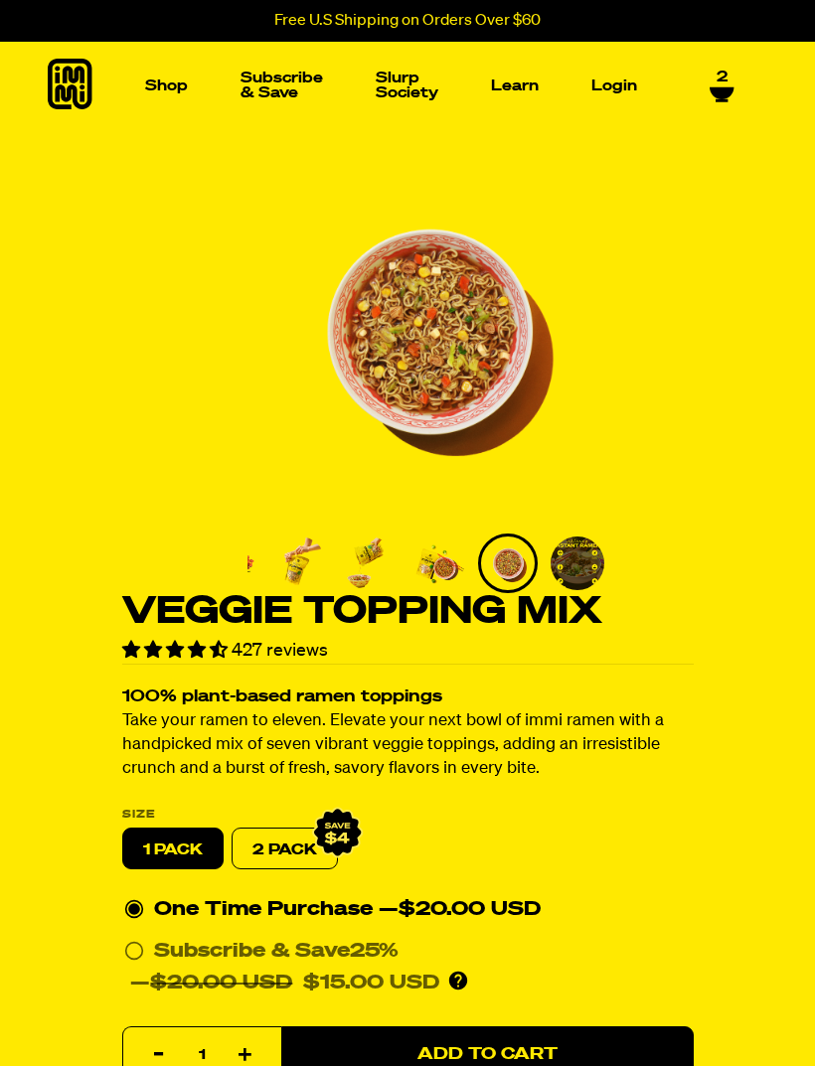
click at [723, 57] on div "Shop Packets Cups new Toppings new Merch Subscribe & Save Slurp Society Learn O…" at bounding box center [407, 85] width 815 height 87
click at [725, 77] on span "2" at bounding box center [722, 78] width 11 height 18
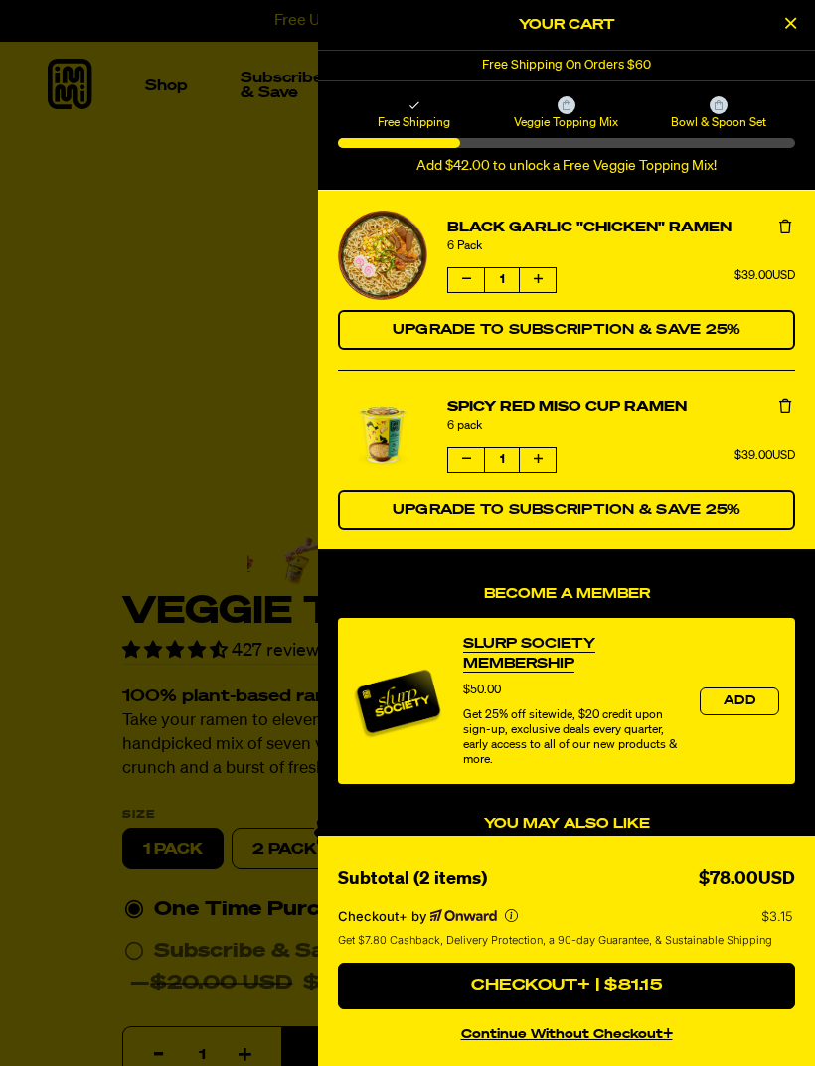
click at [789, 25] on icon "Close Cart" at bounding box center [790, 23] width 11 height 18
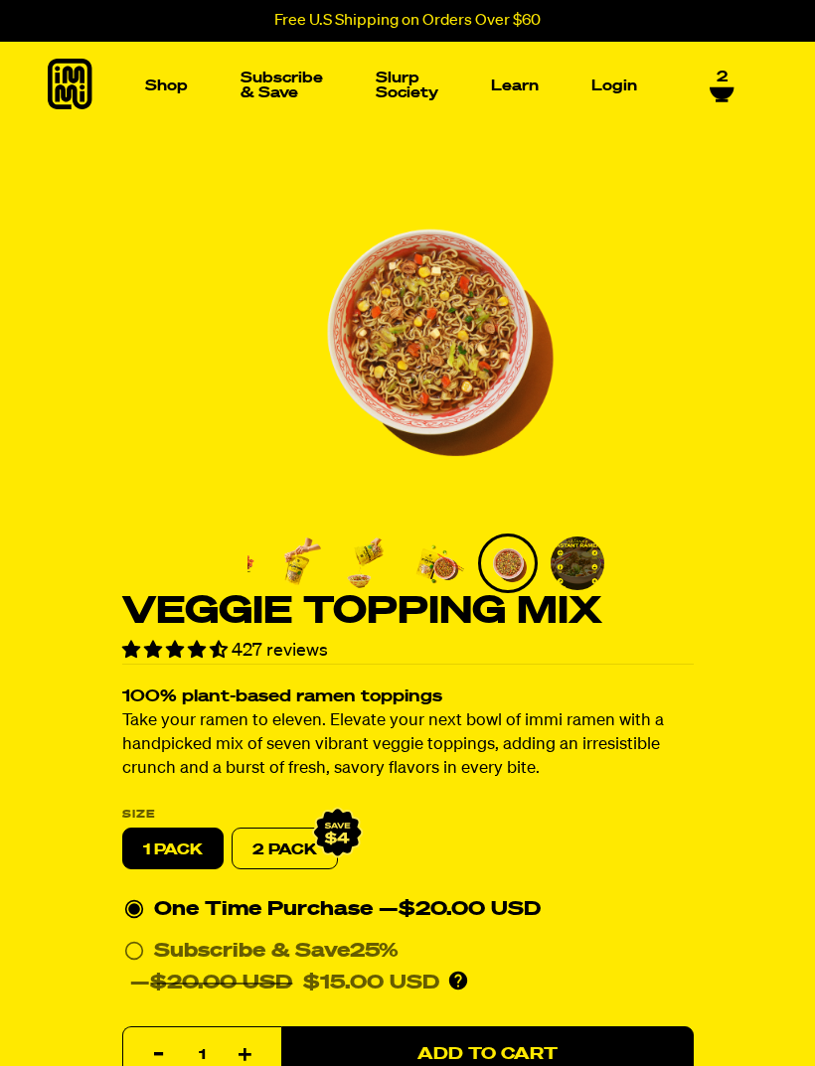
click at [137, 254] on img "Main navigation" at bounding box center [106, 235] width 136 height 136
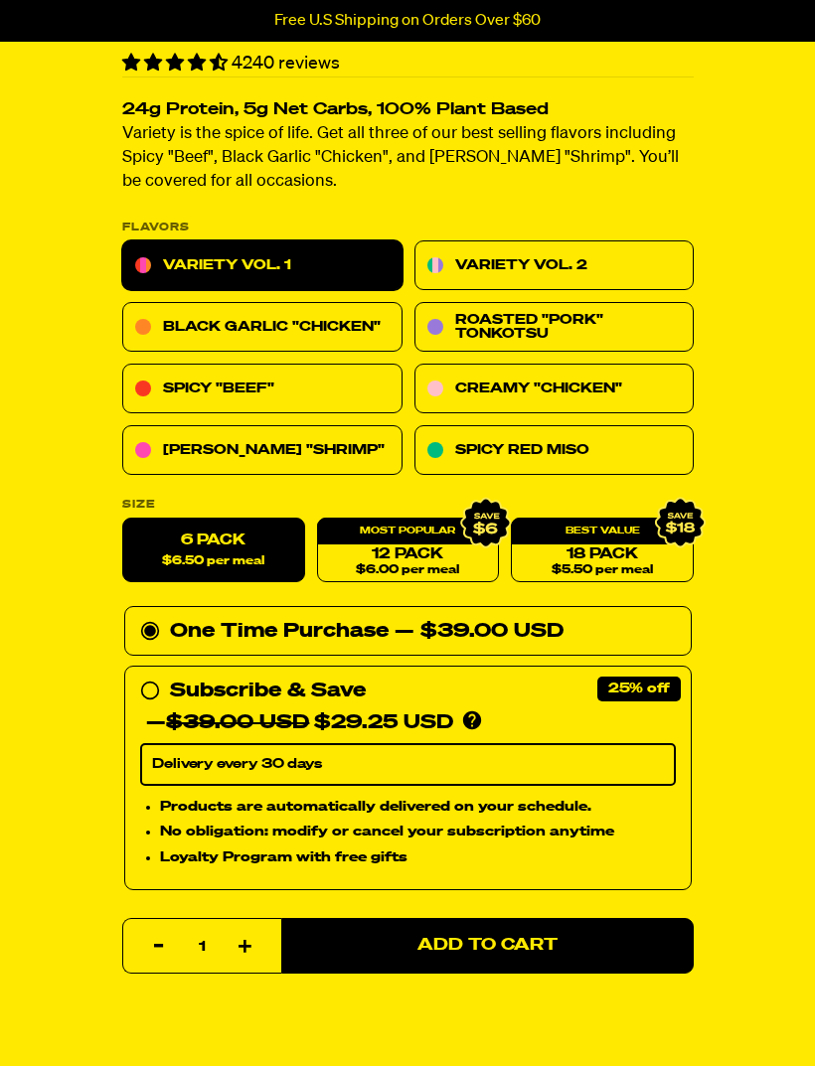
click at [350, 332] on link "Black Garlic "Chicken"" at bounding box center [262, 328] width 280 height 50
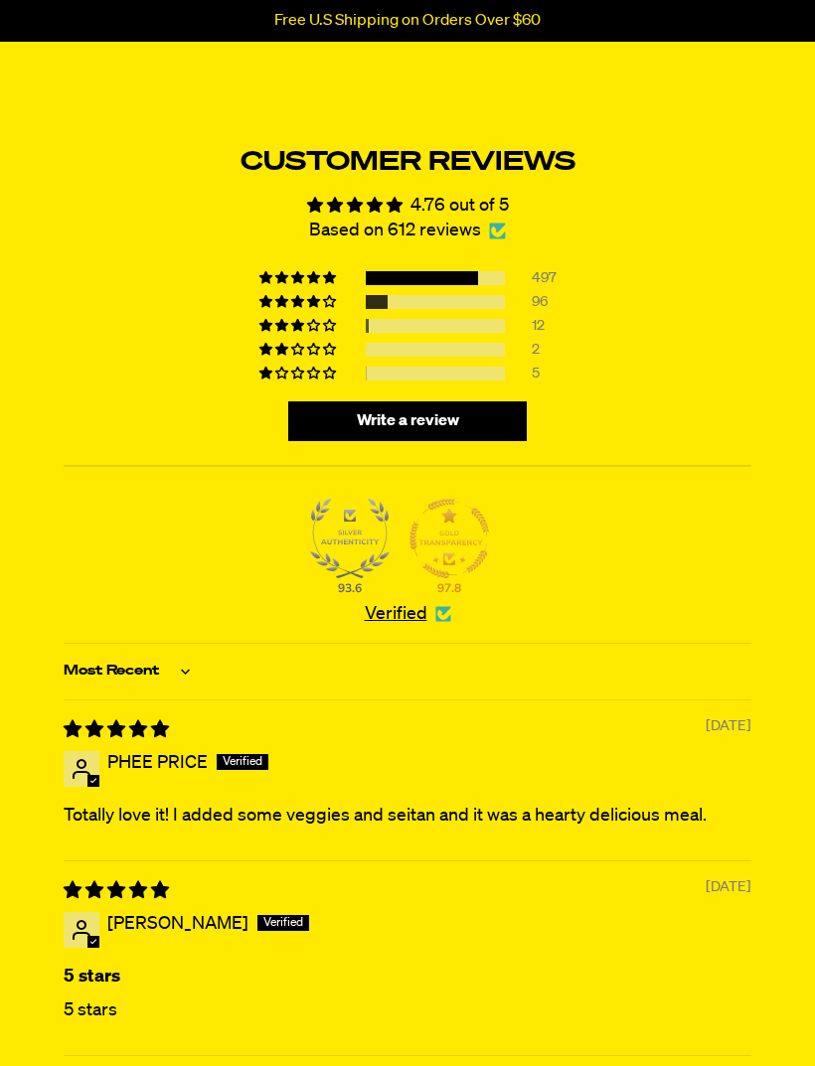
scroll to position [8160, 0]
